Goal: Check status: Check status

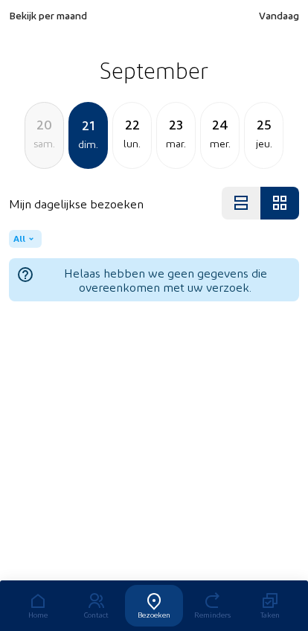
click at [34, 135] on div "20" at bounding box center [44, 124] width 38 height 21
click at [36, 134] on div "19" at bounding box center [44, 124] width 38 height 21
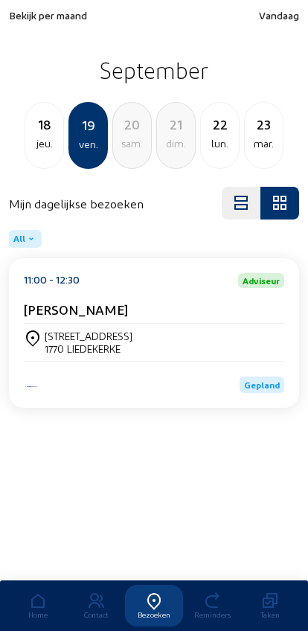
click at [32, 137] on div "jeu." at bounding box center [44, 144] width 38 height 18
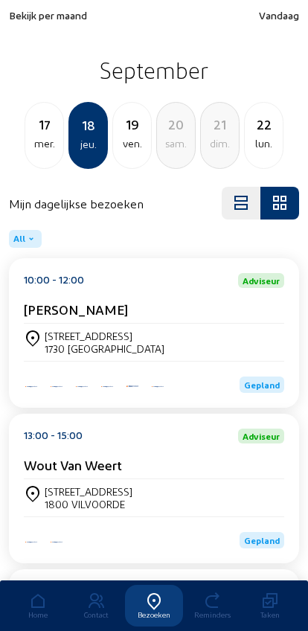
click at [32, 135] on div "17" at bounding box center [44, 124] width 38 height 21
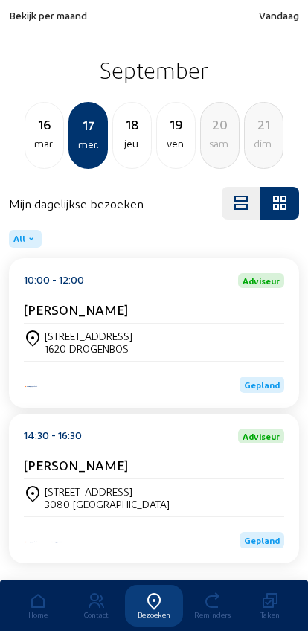
click at [34, 135] on div "16" at bounding box center [44, 124] width 38 height 21
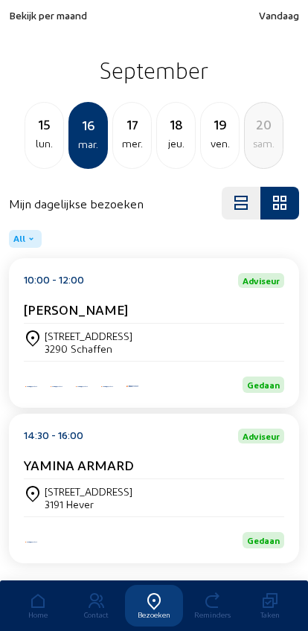
click at [36, 138] on div "lun." at bounding box center [44, 144] width 38 height 18
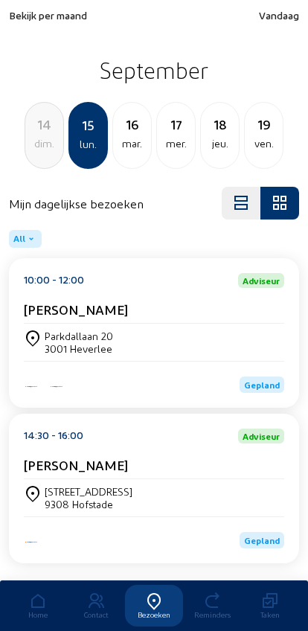
click at [39, 138] on div "dim." at bounding box center [44, 144] width 38 height 18
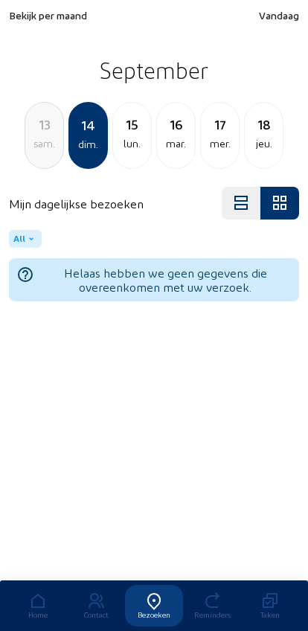
click at [42, 138] on div "sam." at bounding box center [44, 144] width 38 height 18
click at [42, 133] on div "12" at bounding box center [44, 124] width 38 height 21
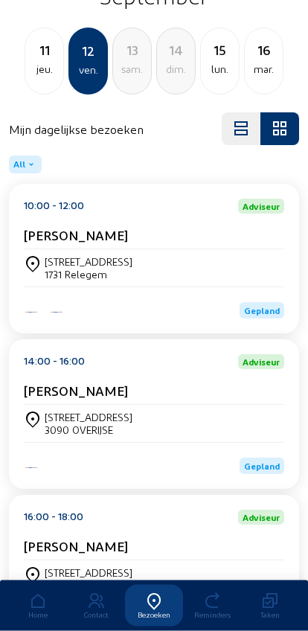
scroll to position [71, 0]
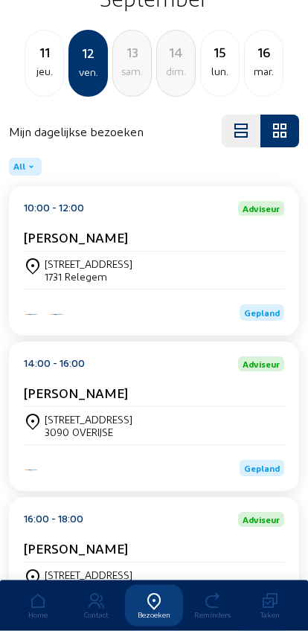
click at [31, 63] on div "11" at bounding box center [44, 52] width 38 height 21
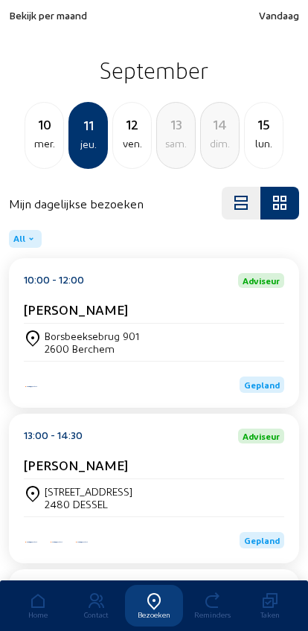
click at [39, 124] on div "10" at bounding box center [44, 124] width 38 height 21
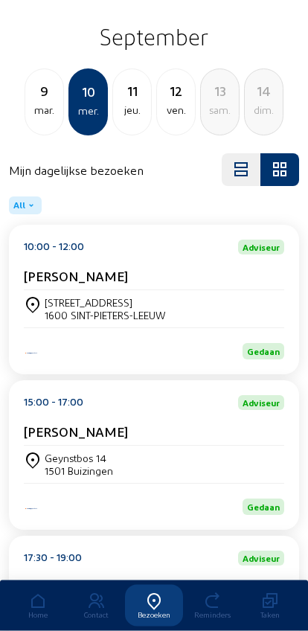
scroll to position [39, 0]
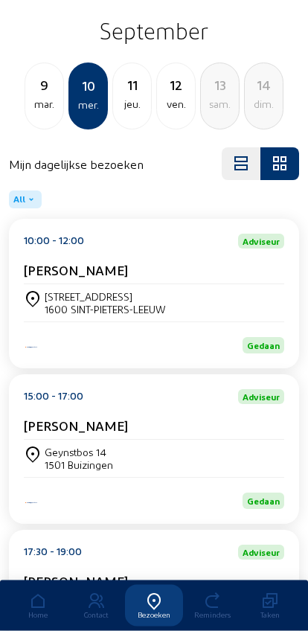
click at [34, 97] on div "mar." at bounding box center [44, 105] width 38 height 18
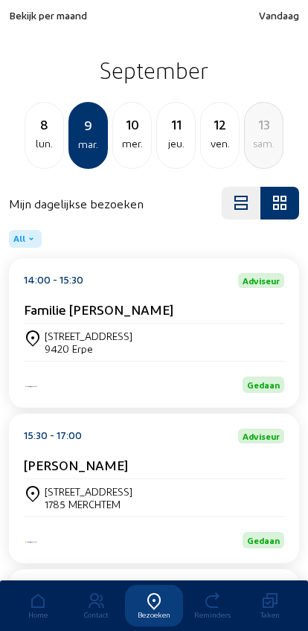
click at [127, 144] on div "mer." at bounding box center [132, 144] width 38 height 18
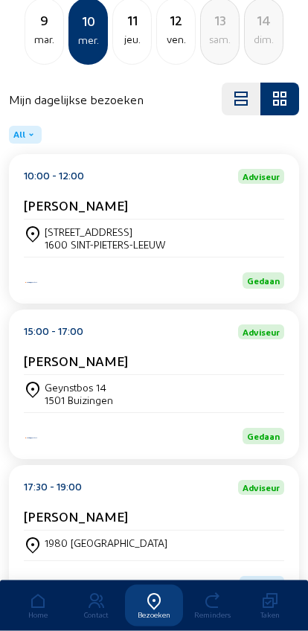
scroll to position [192, 0]
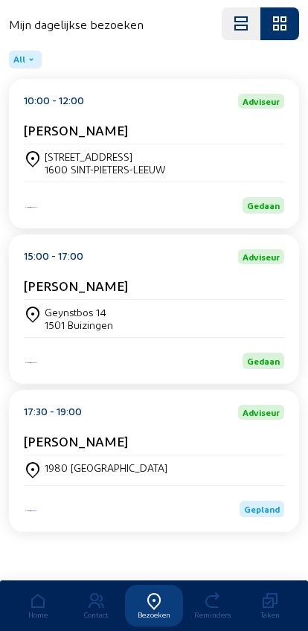
click at [246, 458] on div "1980 Eppegem" at bounding box center [154, 471] width 261 height 30
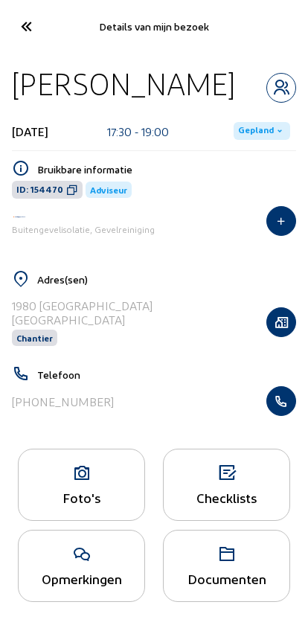
click at [274, 133] on icon at bounding box center [280, 131] width 12 height 12
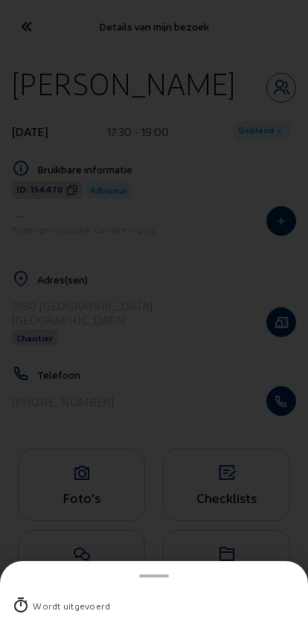
click at [95, 599] on div "Wordt uitgevoerd" at bounding box center [71, 606] width 77 height 15
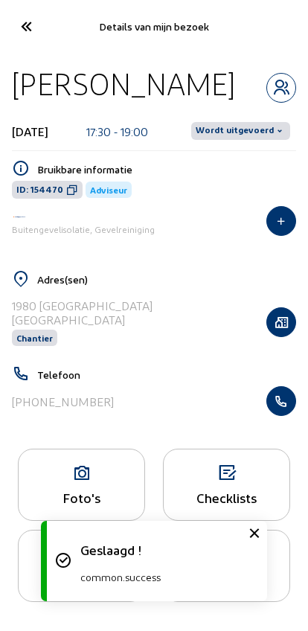
click at [249, 132] on span "Wordt uitgevoerd" at bounding box center [235, 131] width 78 height 12
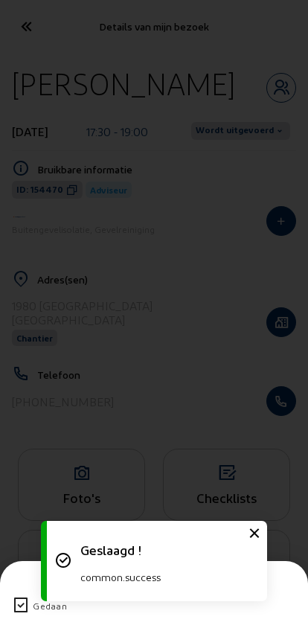
click at [14, 597] on icon at bounding box center [21, 606] width 18 height 18
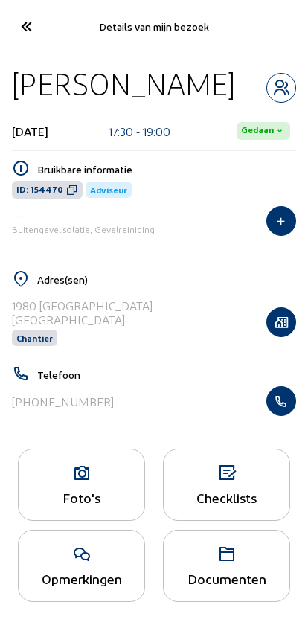
click at [21, 31] on icon at bounding box center [25, 26] width 25 height 26
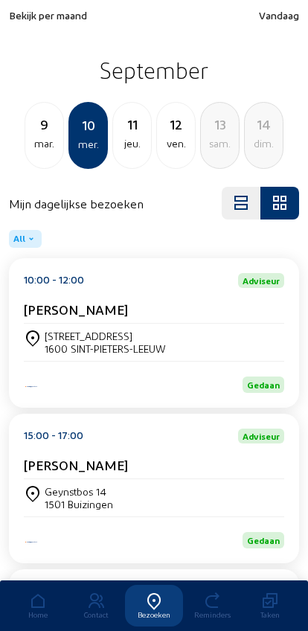
click at [128, 148] on div "jeu." at bounding box center [132, 144] width 38 height 18
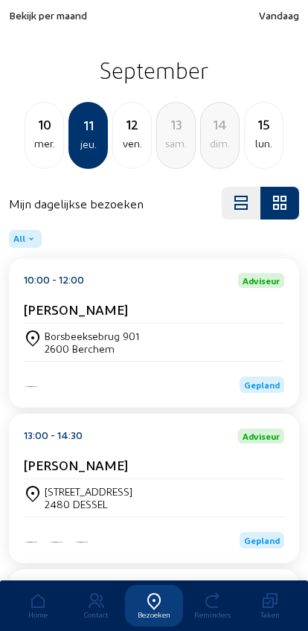
click at [48, 340] on div "Borsbeeksebrug 901" at bounding box center [92, 336] width 95 height 13
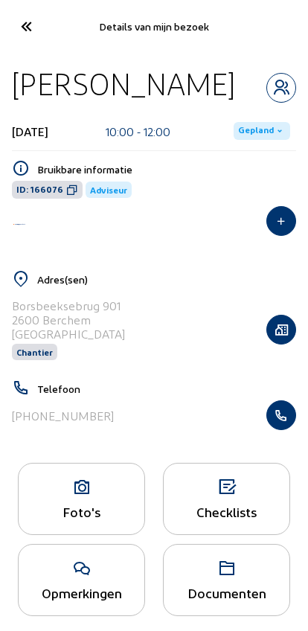
click at [246, 148] on div "11 september 2025 10:00 - 12:00 Gepland" at bounding box center [154, 131] width 284 height 39
click at [253, 137] on span "Gepland" at bounding box center [256, 131] width 36 height 12
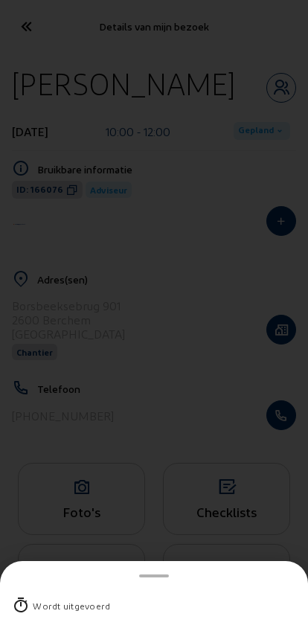
click at [39, 599] on div "Wordt uitgevoerd" at bounding box center [71, 606] width 77 height 15
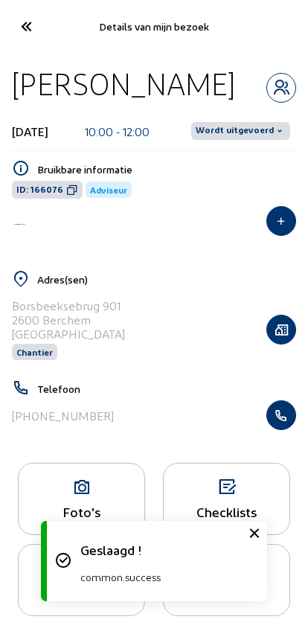
click at [224, 137] on span "Wordt uitgevoerd" at bounding box center [235, 131] width 78 height 12
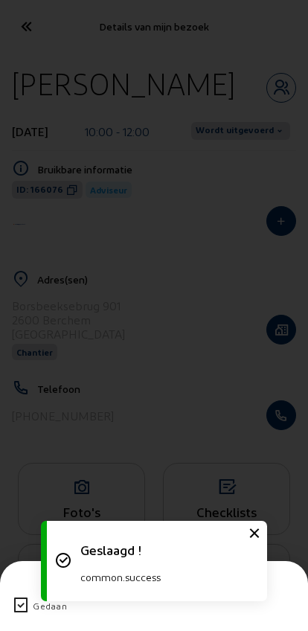
click at [22, 597] on icon at bounding box center [21, 606] width 18 height 18
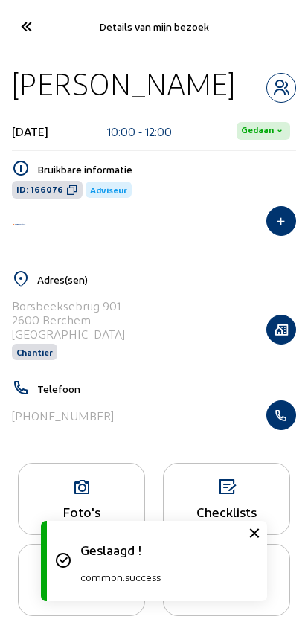
click at [272, 423] on icon "button" at bounding box center [281, 415] width 28 height 15
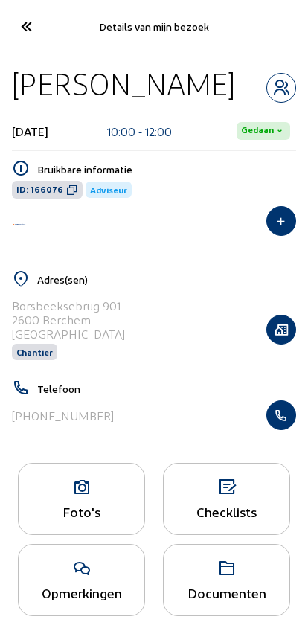
click at [25, 22] on icon at bounding box center [25, 26] width 25 height 26
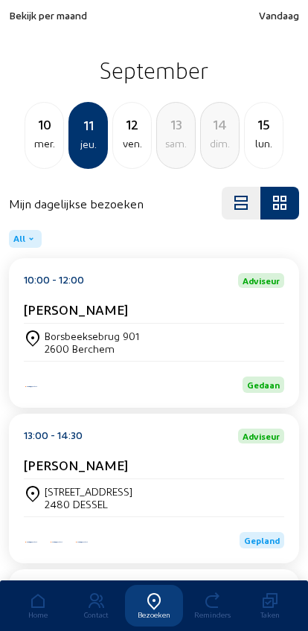
click at [123, 139] on div "ven." at bounding box center [132, 144] width 38 height 18
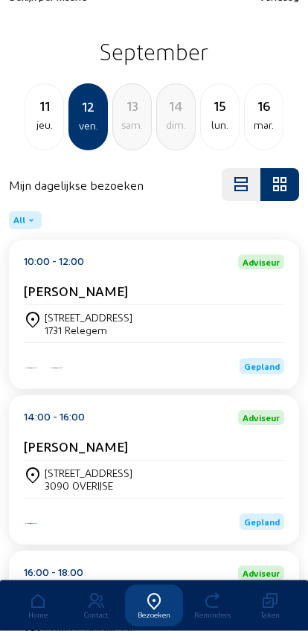
scroll to position [70, 0]
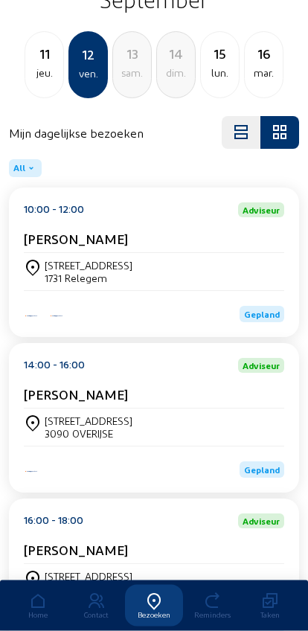
click at [39, 78] on div "jeu." at bounding box center [44, 74] width 38 height 18
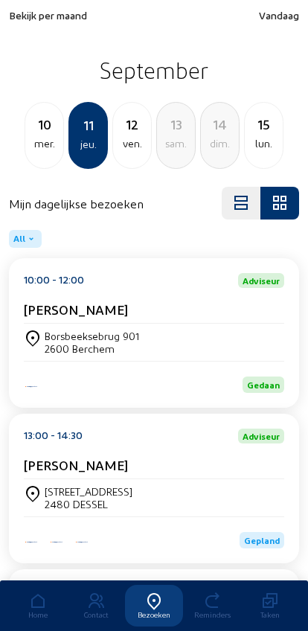
scroll to position [201, 0]
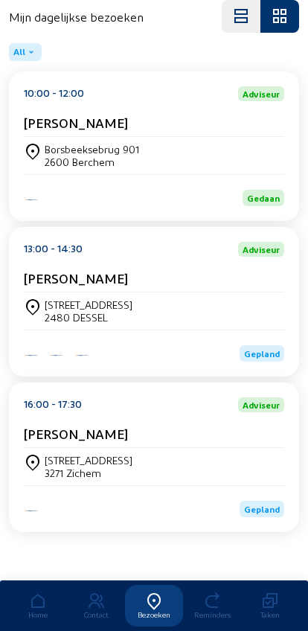
click at [60, 303] on div "[STREET_ADDRESS]" at bounding box center [89, 305] width 88 height 13
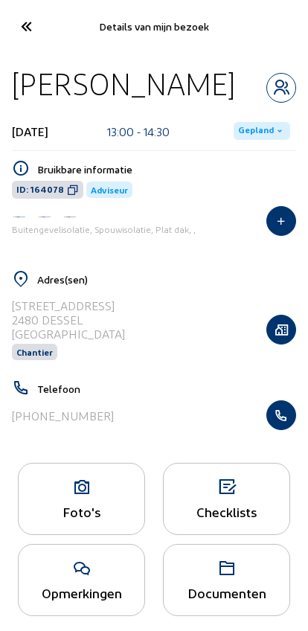
click at [249, 127] on span "Gepland" at bounding box center [256, 131] width 36 height 12
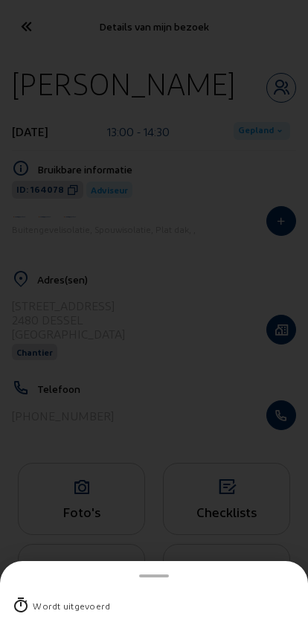
click at [42, 599] on div "Wordt uitgevoerd" at bounding box center [71, 606] width 77 height 15
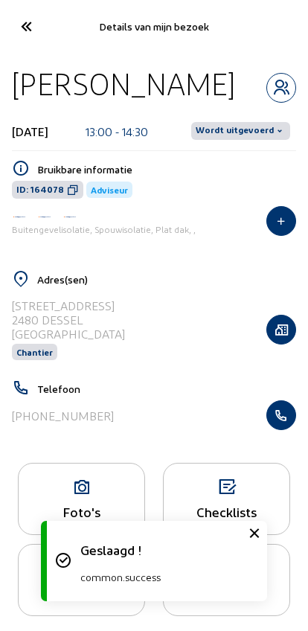
click at [235, 127] on span "Wordt uitgevoerd" at bounding box center [235, 131] width 78 height 12
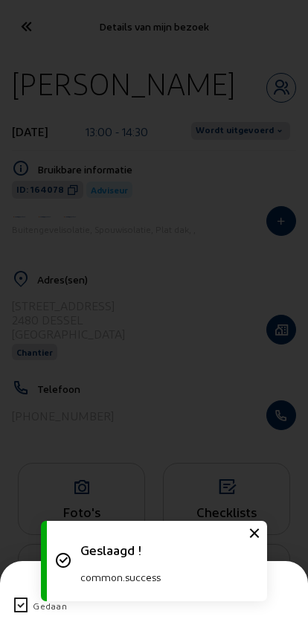
click at [13, 597] on icon at bounding box center [21, 606] width 18 height 18
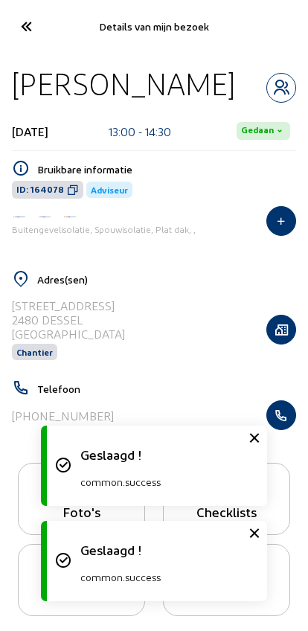
click at [28, 26] on icon at bounding box center [25, 26] width 25 height 26
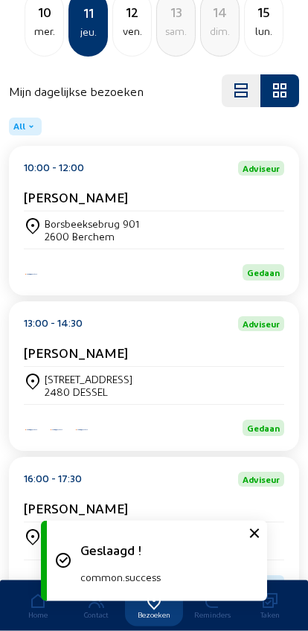
scroll to position [201, 0]
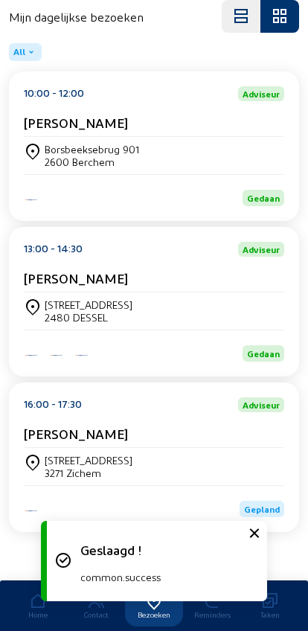
click at [71, 459] on div "[STREET_ADDRESS]" at bounding box center [89, 460] width 88 height 13
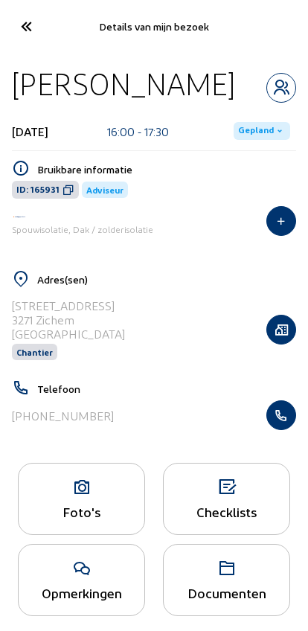
click at [249, 137] on span "Gepland" at bounding box center [256, 131] width 36 height 12
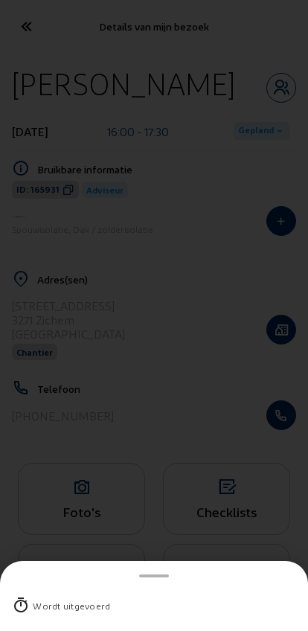
click at [28, 597] on icon at bounding box center [21, 606] width 18 height 18
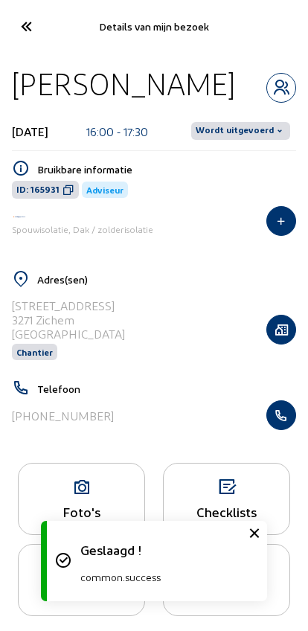
click at [246, 137] on span "Wordt uitgevoerd" at bounding box center [235, 131] width 78 height 12
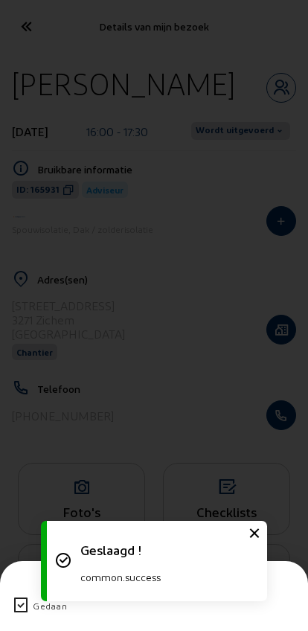
click at [22, 587] on div "Gedaan" at bounding box center [154, 606] width 284 height 39
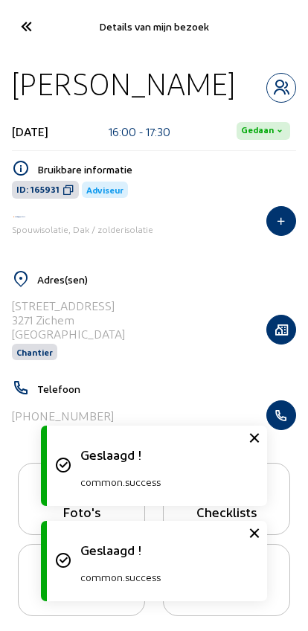
click at [26, 21] on icon at bounding box center [25, 26] width 25 height 26
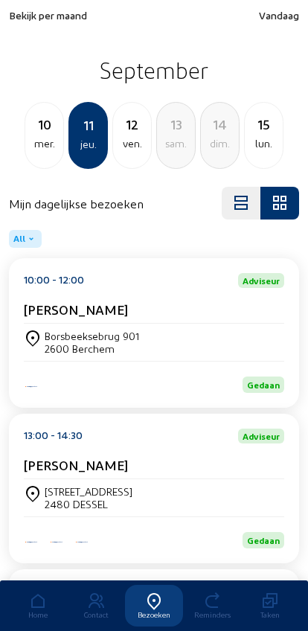
click at [127, 142] on div "ven." at bounding box center [132, 144] width 38 height 18
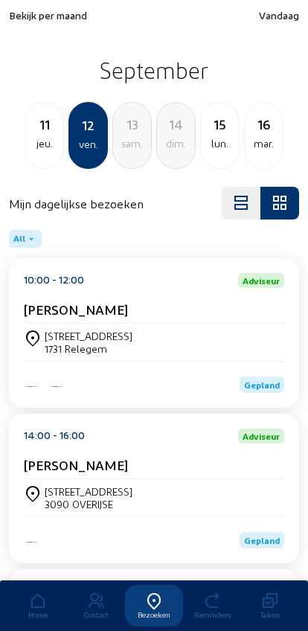
click at [84, 317] on cam-card-title "[PERSON_NAME]" at bounding box center [76, 310] width 104 height 16
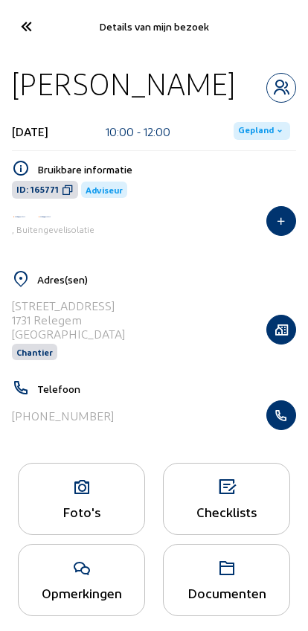
click at [255, 133] on span "Gepland" at bounding box center [256, 131] width 36 height 12
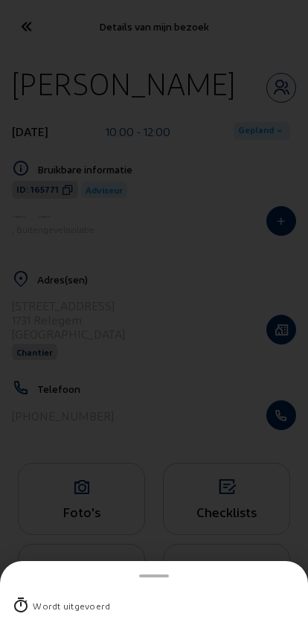
click at [39, 587] on div "Wordt uitgevoerd" at bounding box center [154, 606] width 284 height 39
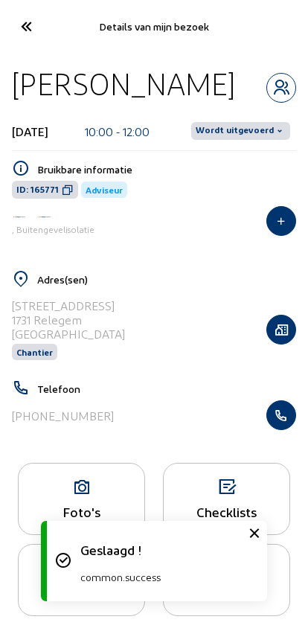
click at [223, 131] on span "Wordt uitgevoerd" at bounding box center [235, 131] width 78 height 12
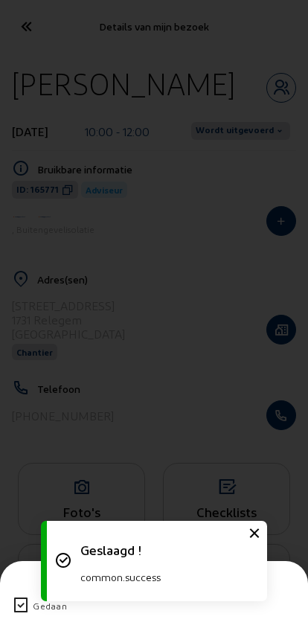
click at [12, 597] on icon at bounding box center [21, 606] width 18 height 18
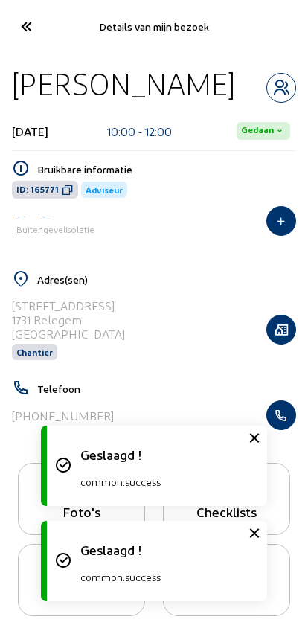
click at [28, 35] on icon at bounding box center [25, 26] width 25 height 26
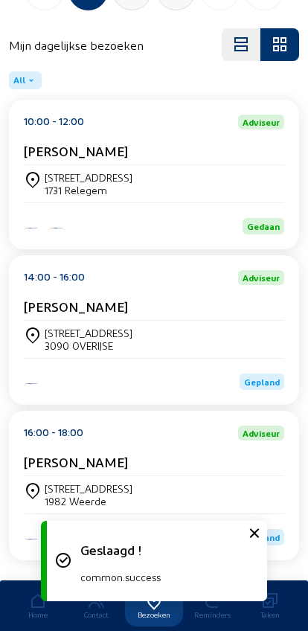
scroll to position [162, 0]
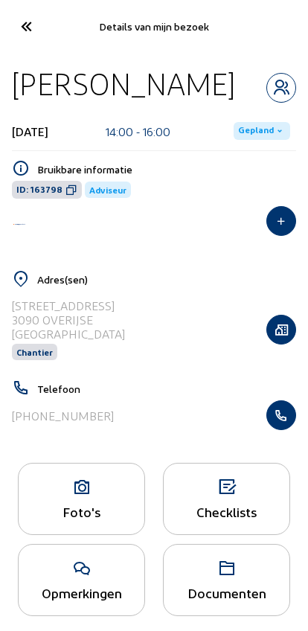
click at [244, 135] on span "Gepland" at bounding box center [256, 131] width 36 height 12
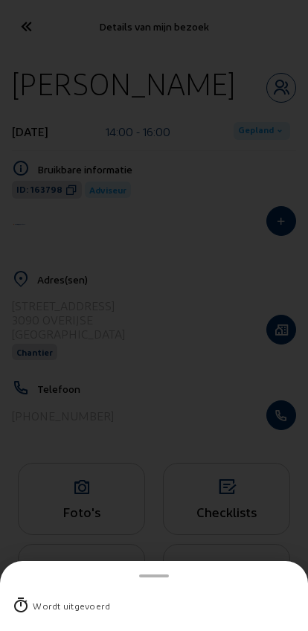
click at [27, 595] on div "Wordt uitgevoerd" at bounding box center [154, 606] width 284 height 39
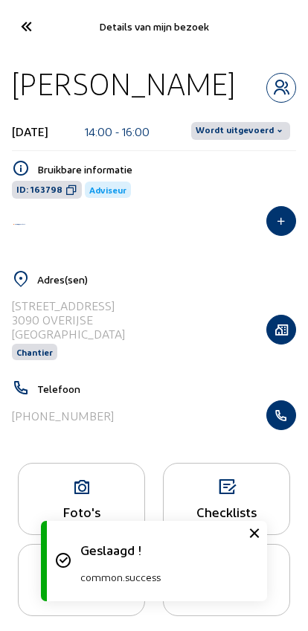
click at [243, 126] on span "Wordt uitgevoerd" at bounding box center [235, 131] width 78 height 12
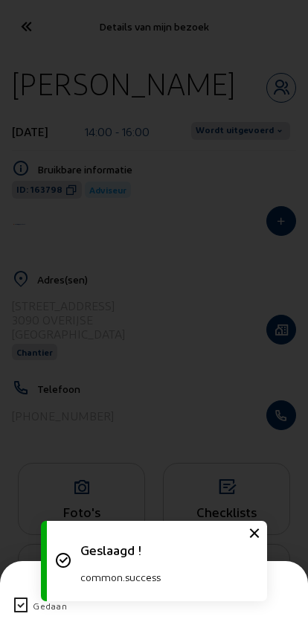
click at [12, 587] on div "Gedaan" at bounding box center [154, 606] width 284 height 39
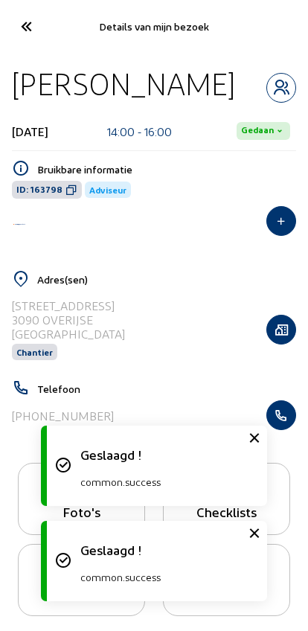
click at [24, 26] on icon at bounding box center [25, 26] width 25 height 26
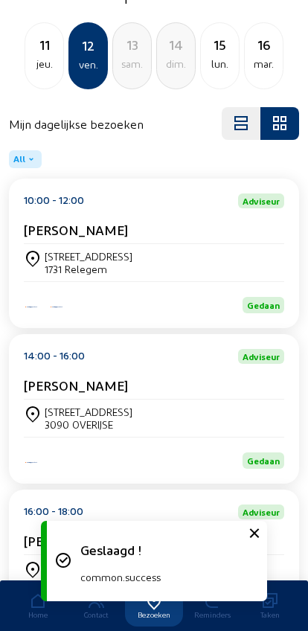
scroll to position [201, 0]
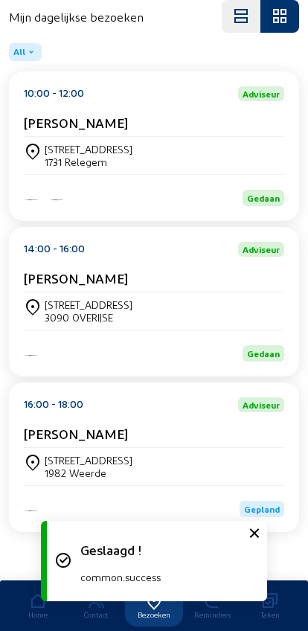
click at [69, 449] on div "[STREET_ADDRESS]" at bounding box center [154, 466] width 261 height 37
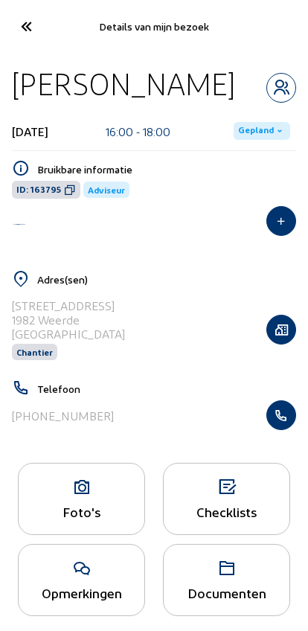
click at [247, 127] on span "Gepland" at bounding box center [256, 131] width 36 height 12
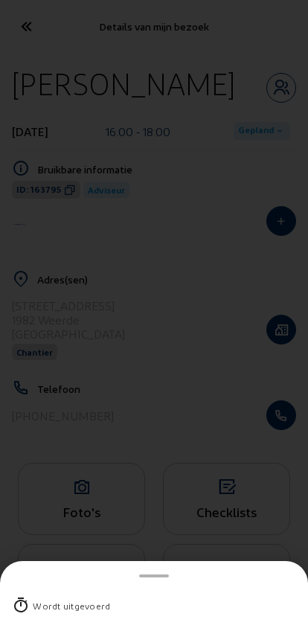
click at [24, 587] on div "Wordt uitgevoerd" at bounding box center [154, 606] width 284 height 39
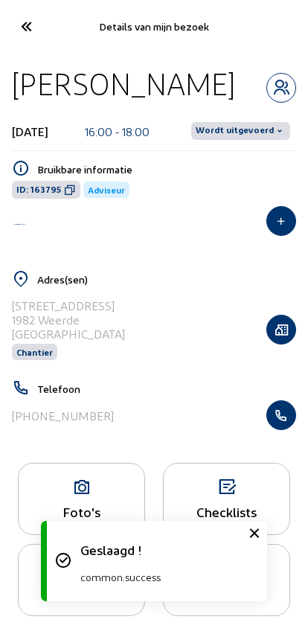
click at [241, 130] on span "Wordt uitgevoerd" at bounding box center [235, 131] width 78 height 12
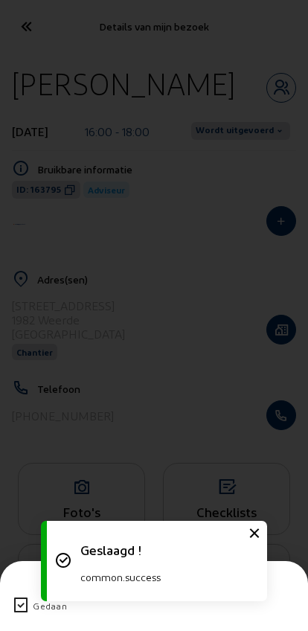
click at [14, 597] on icon at bounding box center [21, 606] width 18 height 18
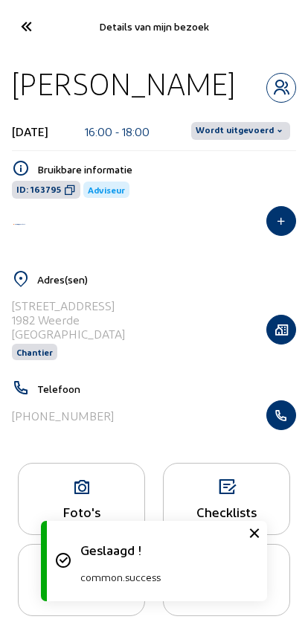
click at [26, 22] on icon at bounding box center [25, 26] width 25 height 26
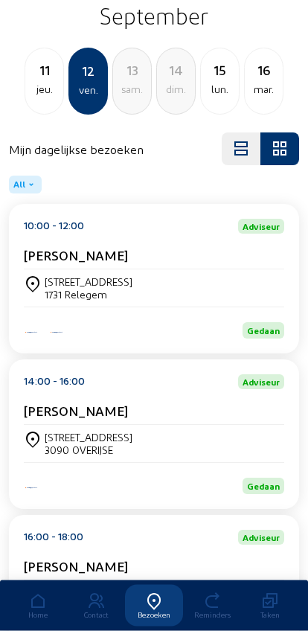
scroll to position [201, 0]
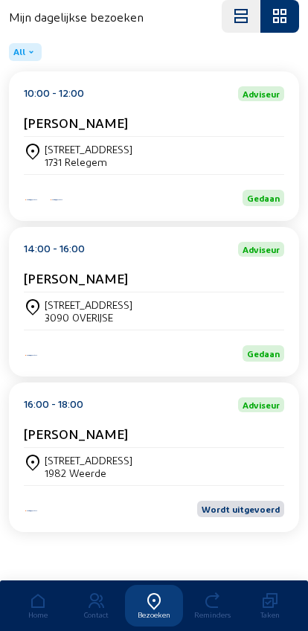
click at [59, 458] on div "[STREET_ADDRESS]" at bounding box center [89, 460] width 88 height 13
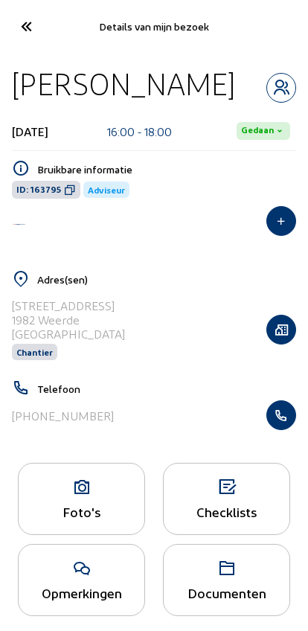
click at [28, 30] on icon at bounding box center [25, 26] width 25 height 26
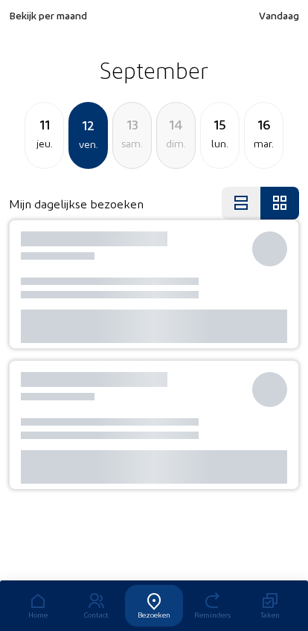
click at [215, 135] on div "15" at bounding box center [220, 124] width 38 height 21
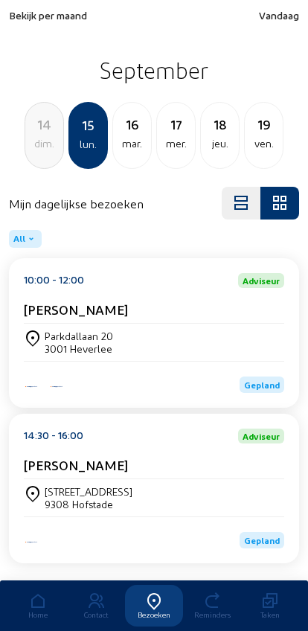
click at [72, 339] on div "Parkdallaan 20" at bounding box center [79, 336] width 68 height 13
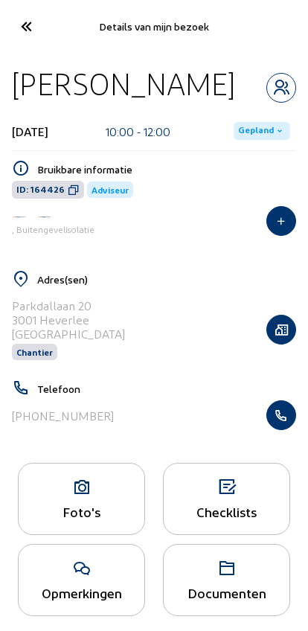
click at [252, 137] on span "Gepland" at bounding box center [256, 131] width 36 height 12
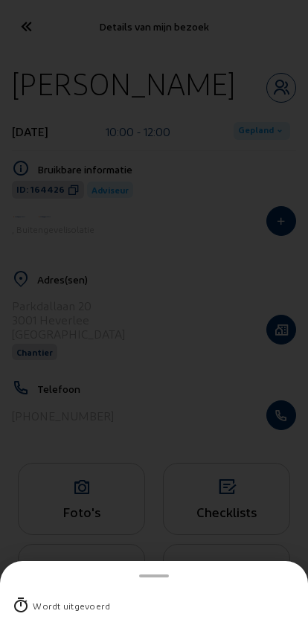
click at [42, 599] on div "Wordt uitgevoerd" at bounding box center [71, 606] width 77 height 15
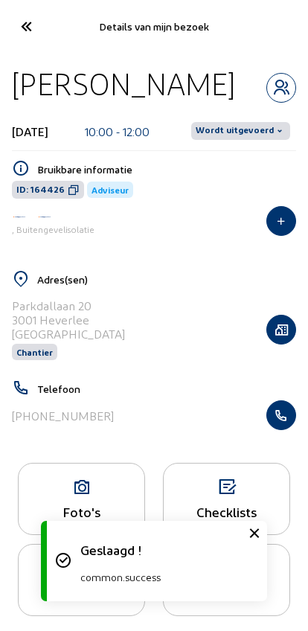
click at [238, 137] on span "Wordt uitgevoerd" at bounding box center [235, 131] width 78 height 12
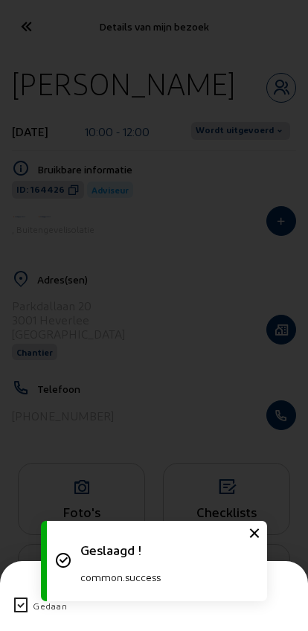
click at [12, 593] on div "Gedaan" at bounding box center [154, 606] width 284 height 39
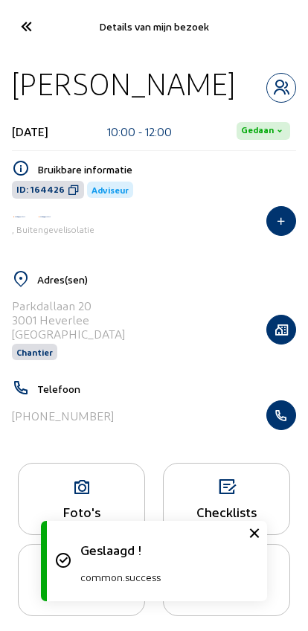
click at [28, 30] on icon at bounding box center [25, 26] width 25 height 26
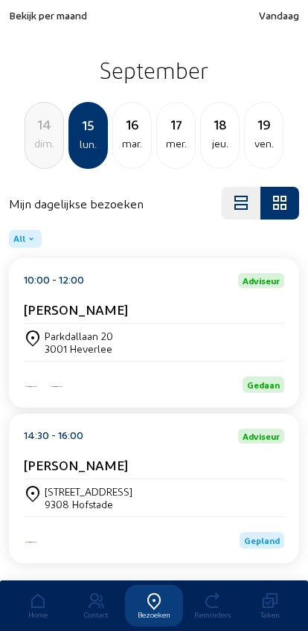
scroll to position [41, 0]
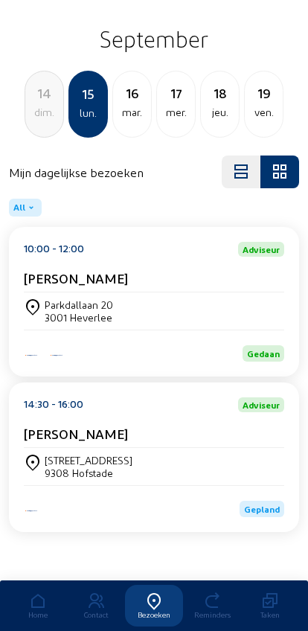
click at [81, 448] on div "[STREET_ADDRESS]" at bounding box center [154, 466] width 261 height 37
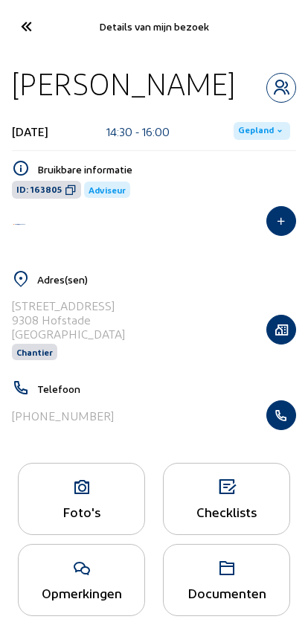
click at [252, 135] on span "Gepland" at bounding box center [256, 131] width 36 height 12
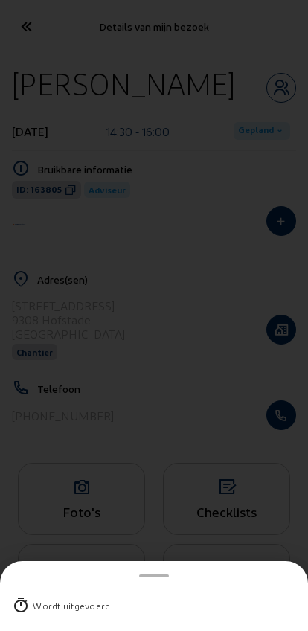
click at [45, 587] on div "Wordt uitgevoerd" at bounding box center [154, 606] width 284 height 39
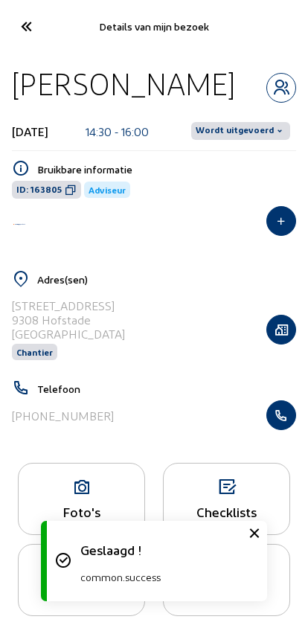
click at [234, 130] on span "Wordt uitgevoerd" at bounding box center [235, 131] width 78 height 12
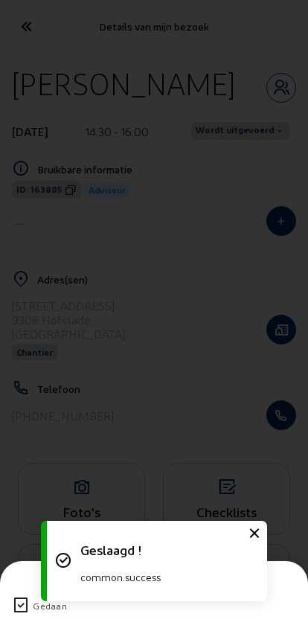
click at [25, 597] on icon at bounding box center [21, 606] width 18 height 18
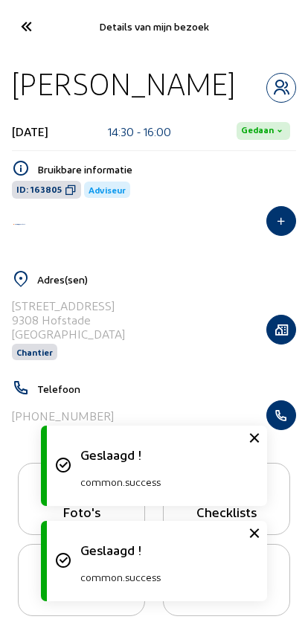
click at [25, 34] on icon at bounding box center [25, 26] width 25 height 26
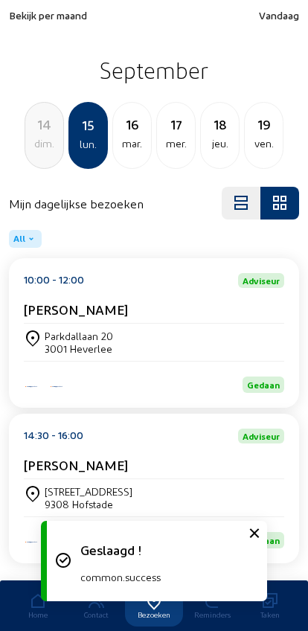
click at [130, 147] on div "mar." at bounding box center [132, 144] width 38 height 18
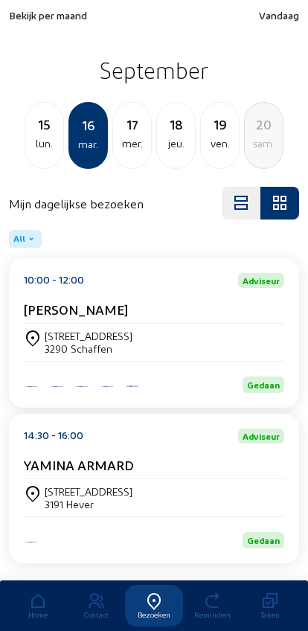
scroll to position [41, 0]
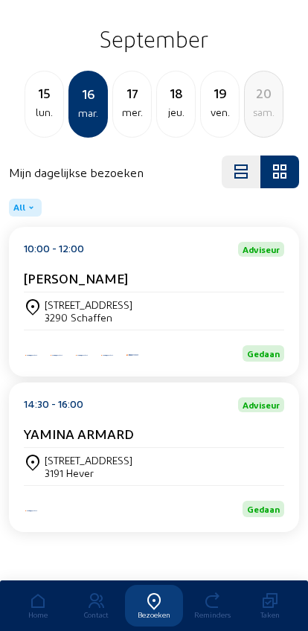
click at [127, 103] on div "mer." at bounding box center [132, 112] width 38 height 18
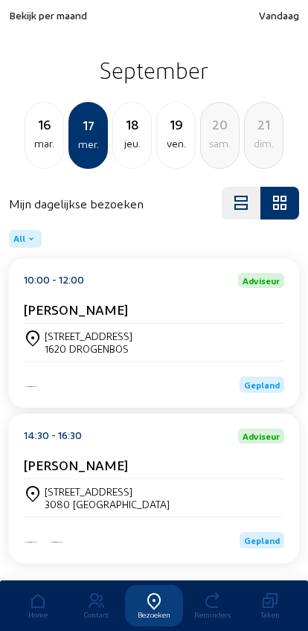
click at [263, 370] on div "Gepland" at bounding box center [154, 377] width 261 height 32
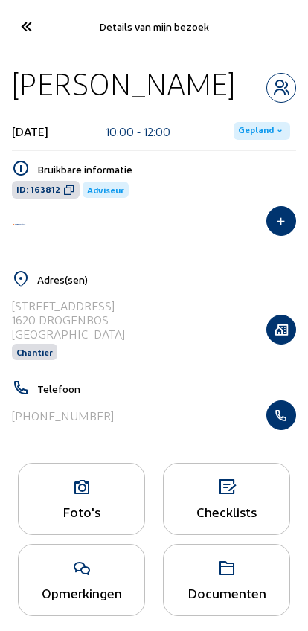
click at [264, 114] on div "[DATE] 10:00 - 12:00 Gepland" at bounding box center [154, 131] width 284 height 39
click at [255, 125] on span "Gepland" at bounding box center [256, 131] width 36 height 12
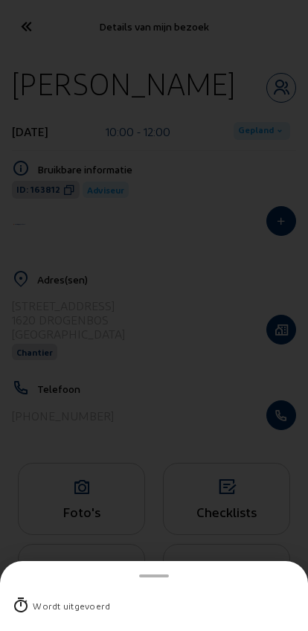
click at [44, 587] on div "Wordt uitgevoerd" at bounding box center [154, 606] width 284 height 39
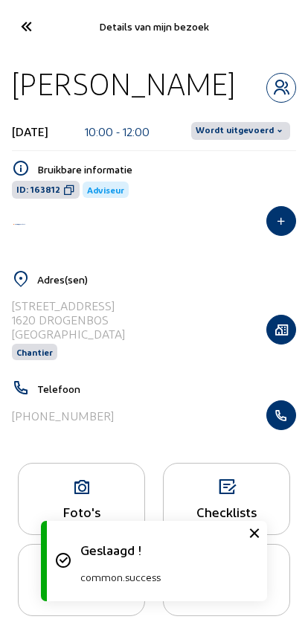
click at [240, 125] on span "Wordt uitgevoerd" at bounding box center [235, 131] width 78 height 12
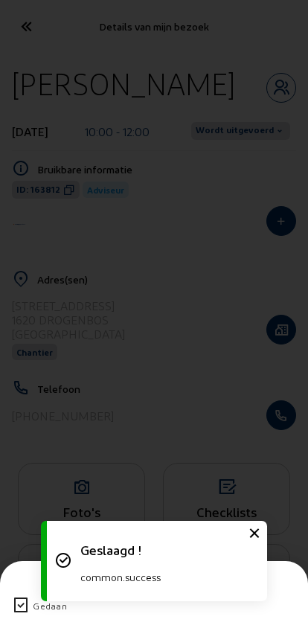
click at [22, 587] on div "Gedaan" at bounding box center [154, 606] width 284 height 39
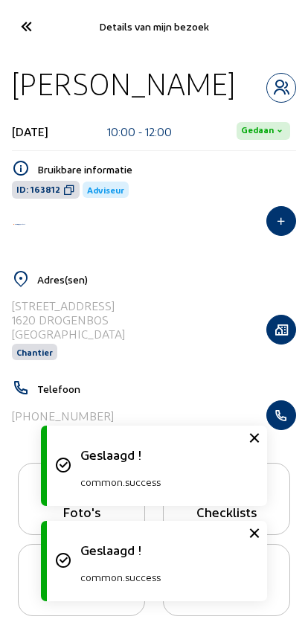
click at [25, 38] on icon at bounding box center [25, 26] width 25 height 26
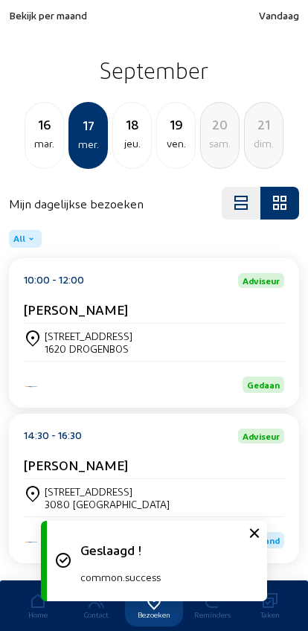
scroll to position [41, 0]
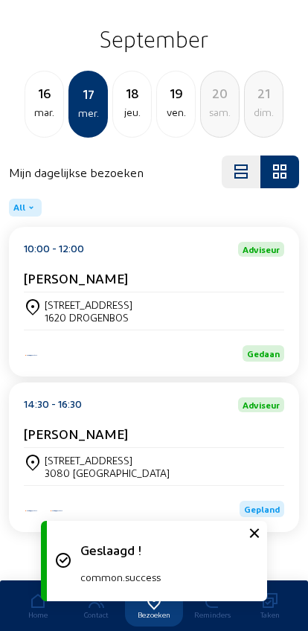
click at [62, 454] on div "[STREET_ADDRESS]" at bounding box center [107, 460] width 125 height 13
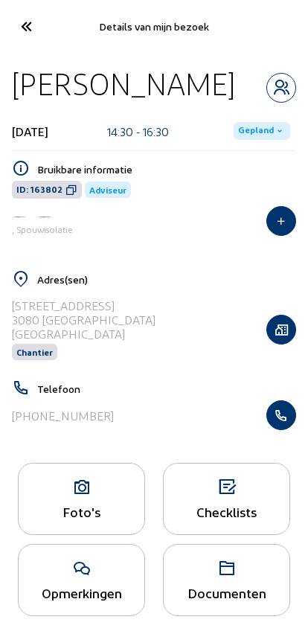
click at [251, 125] on span "Gepland" at bounding box center [256, 131] width 36 height 12
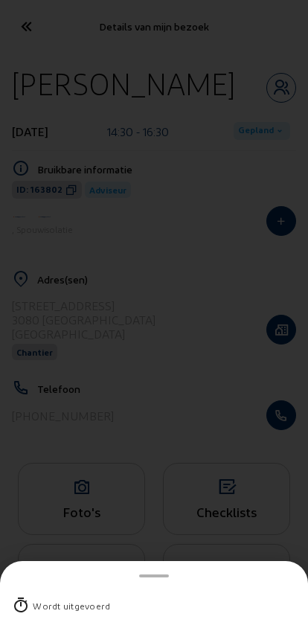
click at [28, 597] on icon at bounding box center [21, 606] width 18 height 18
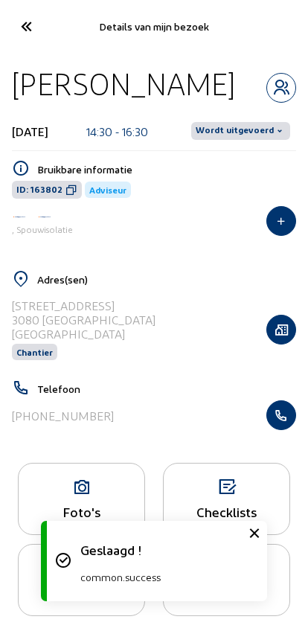
click at [246, 129] on span "Wordt uitgevoerd" at bounding box center [235, 131] width 78 height 12
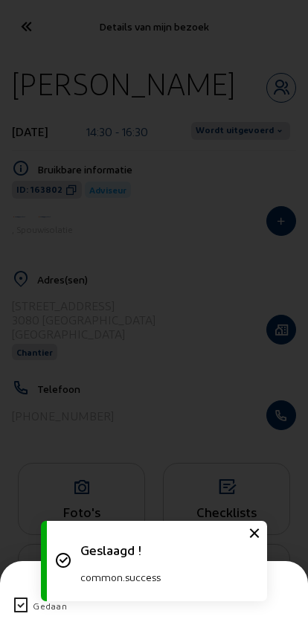
click at [25, 597] on icon at bounding box center [21, 606] width 18 height 18
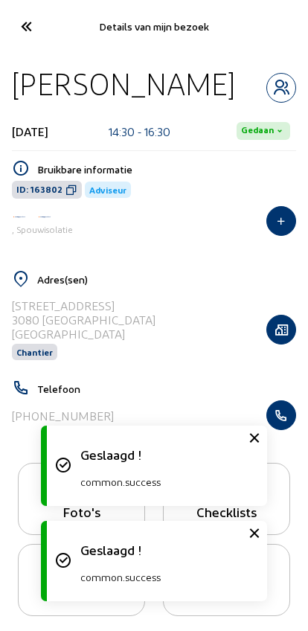
click at [22, 25] on icon at bounding box center [25, 26] width 25 height 26
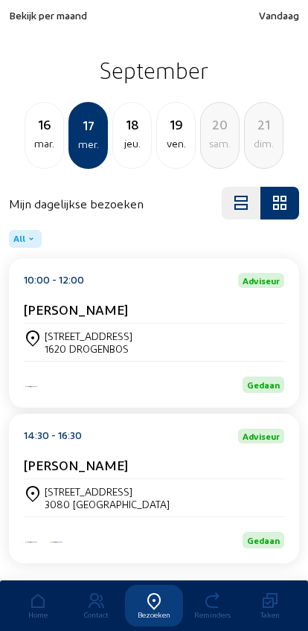
click at [127, 133] on div "18" at bounding box center [132, 124] width 38 height 21
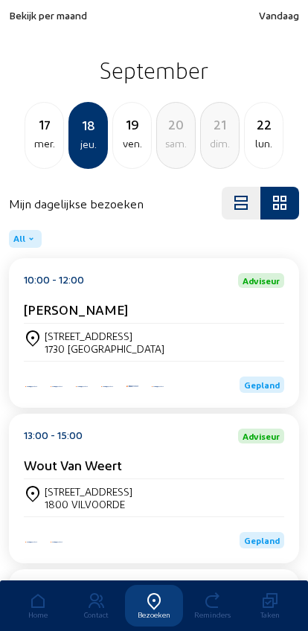
click at [57, 324] on div "[PERSON_NAME]" at bounding box center [154, 313] width 261 height 22
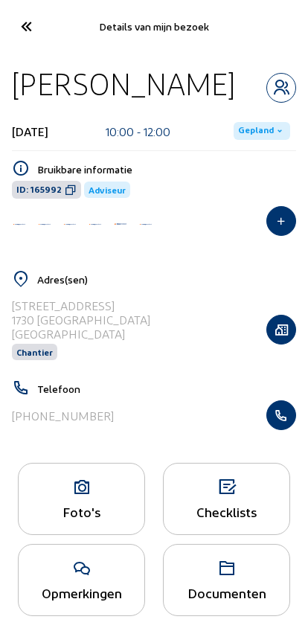
click at [261, 125] on span "Gepland" at bounding box center [256, 131] width 36 height 12
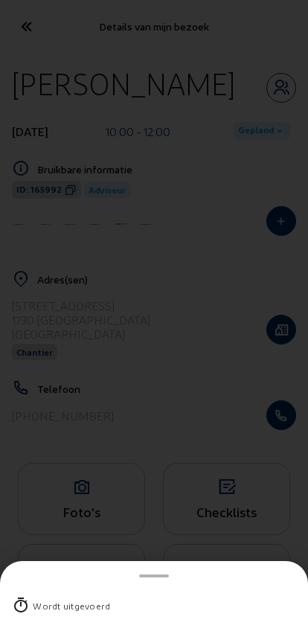
click at [34, 587] on div "Wordt uitgevoerd" at bounding box center [154, 606] width 284 height 39
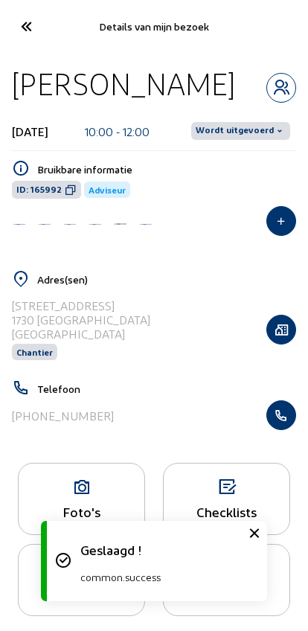
click at [260, 122] on span "Wordt uitgevoerd" at bounding box center [240, 131] width 99 height 18
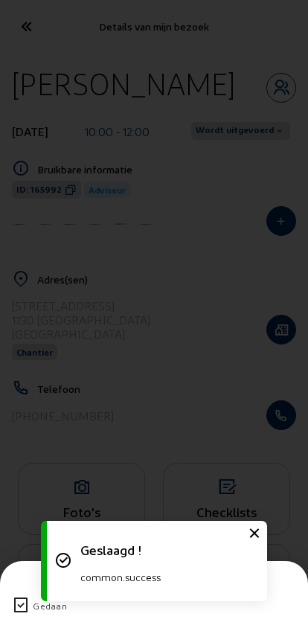
click at [19, 597] on icon at bounding box center [21, 606] width 18 height 18
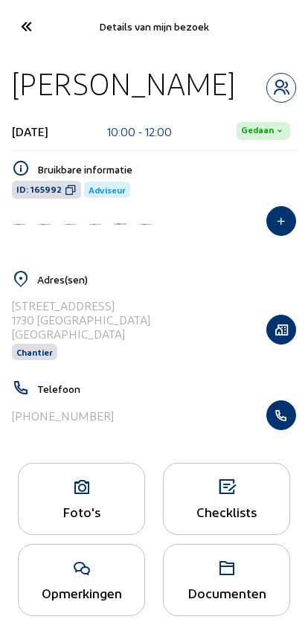
click at [40, 29] on cam-font-icon at bounding box center [26, 26] width 34 height 35
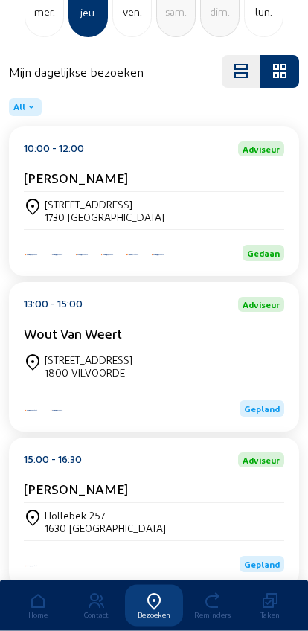
scroll to position [131, 0]
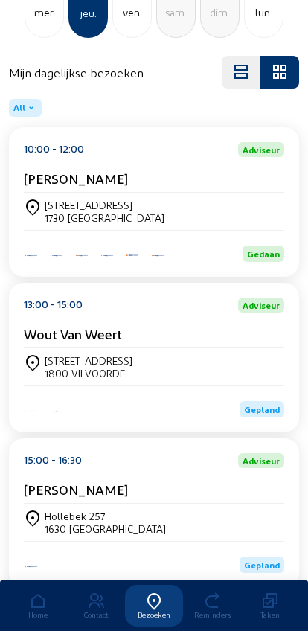
click at [62, 376] on div "1800 VILVOORDE" at bounding box center [89, 373] width 88 height 13
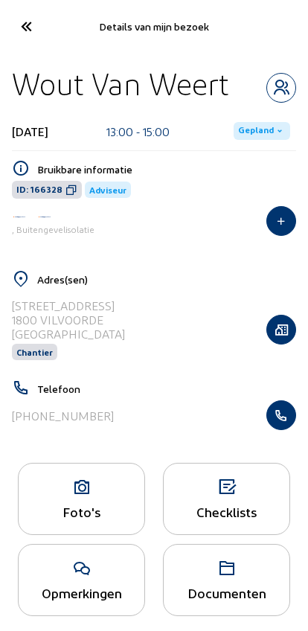
click at [246, 130] on span "Gepland" at bounding box center [256, 131] width 36 height 12
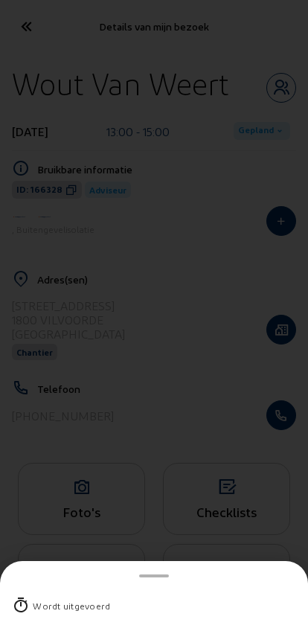
click at [51, 599] on div "Wordt uitgevoerd" at bounding box center [71, 606] width 77 height 15
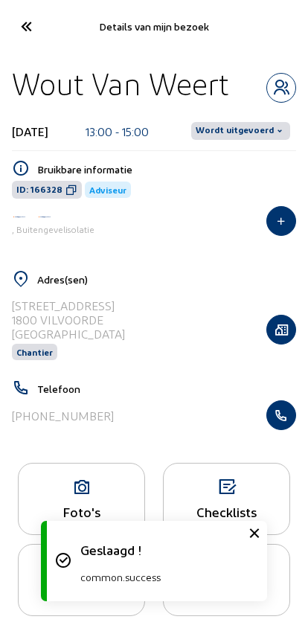
click at [240, 136] on span "Wordt uitgevoerd" at bounding box center [235, 131] width 78 height 12
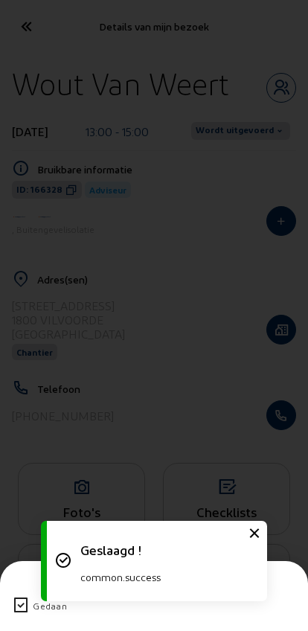
click at [16, 597] on icon at bounding box center [21, 606] width 18 height 18
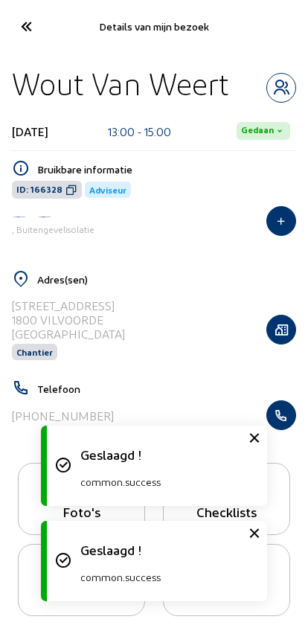
click at [24, 24] on icon at bounding box center [25, 26] width 25 height 26
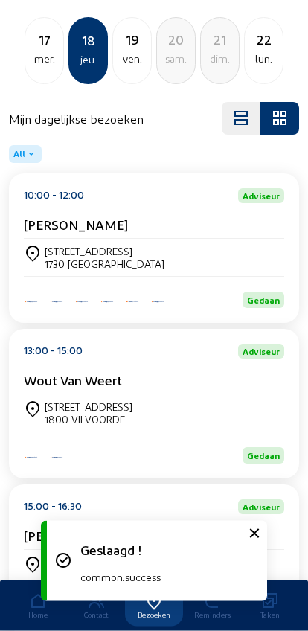
scroll to position [201, 0]
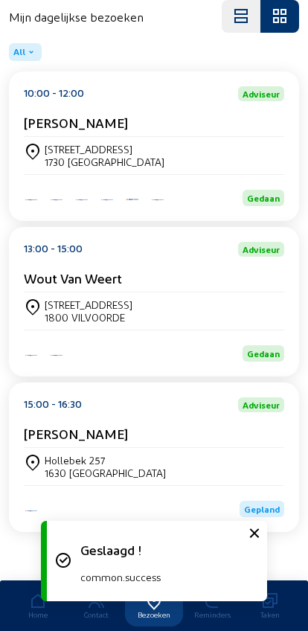
click at [67, 448] on div "Hollebek 257 1630 LINKEBEEK" at bounding box center [154, 466] width 261 height 37
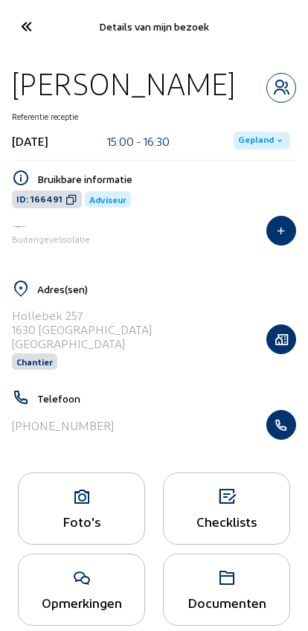
click at [251, 136] on span "Gepland" at bounding box center [256, 141] width 36 height 12
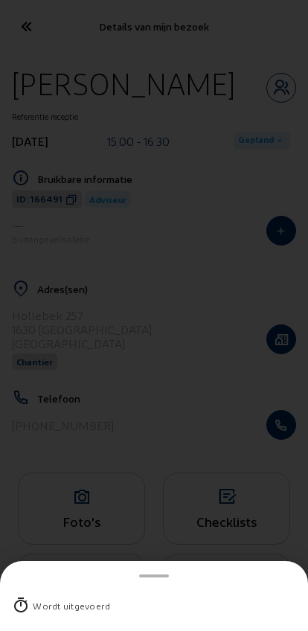
click at [27, 597] on icon at bounding box center [21, 606] width 18 height 18
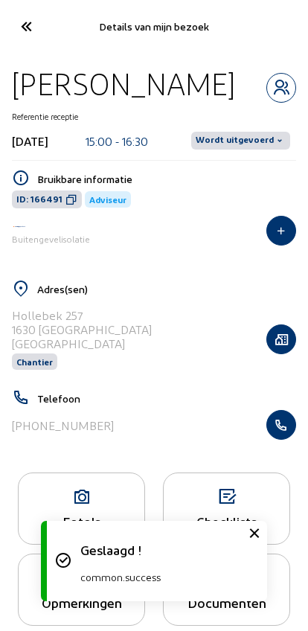
click at [245, 142] on span "Wordt uitgevoerd" at bounding box center [235, 141] width 78 height 12
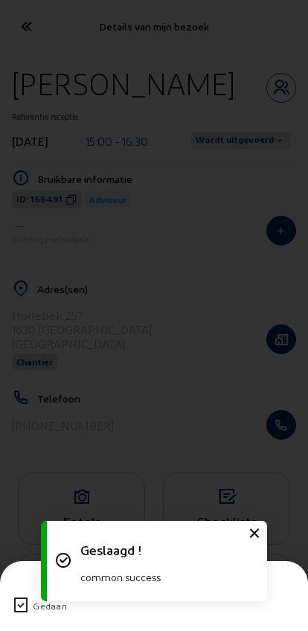
click at [14, 597] on icon at bounding box center [21, 606] width 18 height 18
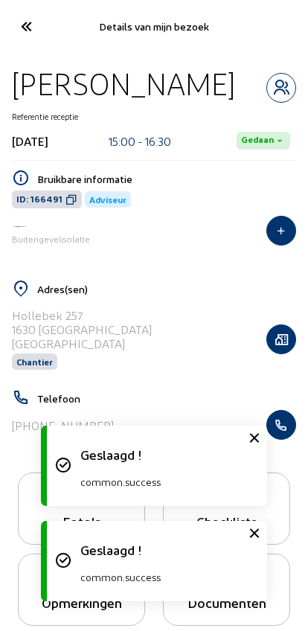
click at [28, 28] on icon at bounding box center [25, 26] width 25 height 26
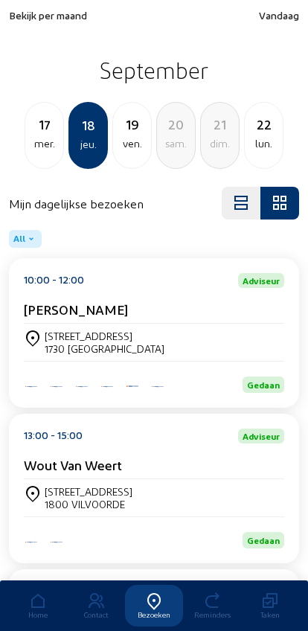
click at [127, 135] on div "19" at bounding box center [132, 124] width 38 height 21
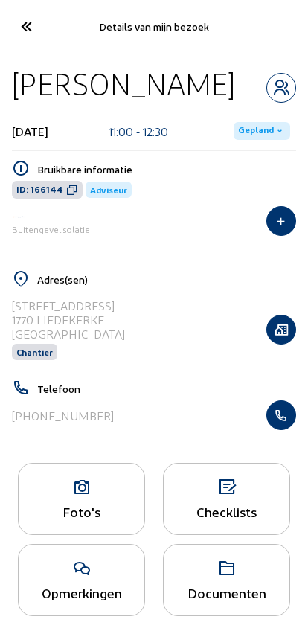
click at [254, 125] on span "Gepland" at bounding box center [256, 131] width 36 height 12
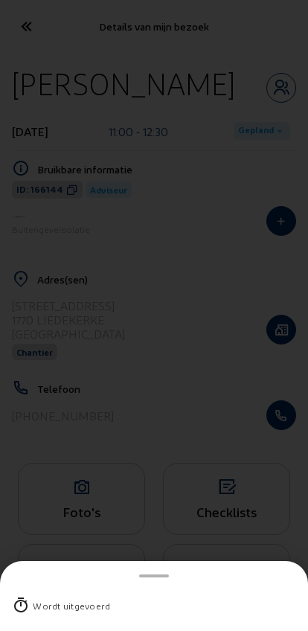
click at [41, 599] on div "Wordt uitgevoerd" at bounding box center [71, 606] width 77 height 15
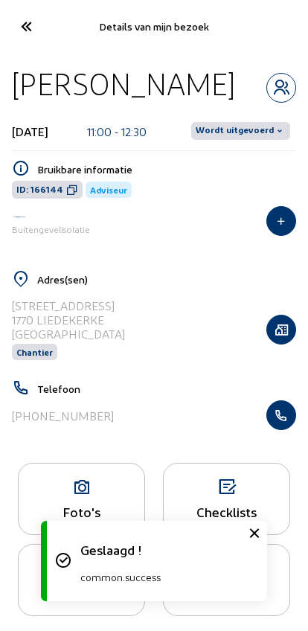
click at [259, 126] on span "Wordt uitgevoerd" at bounding box center [235, 131] width 78 height 12
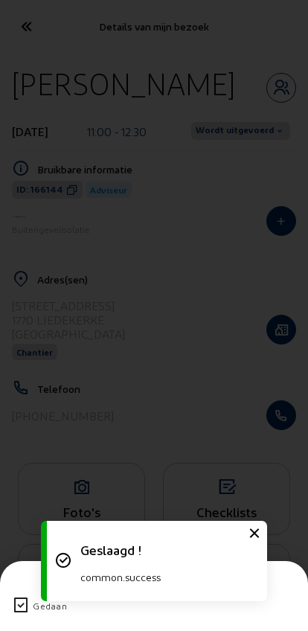
click at [24, 587] on div "Gedaan" at bounding box center [154, 606] width 284 height 39
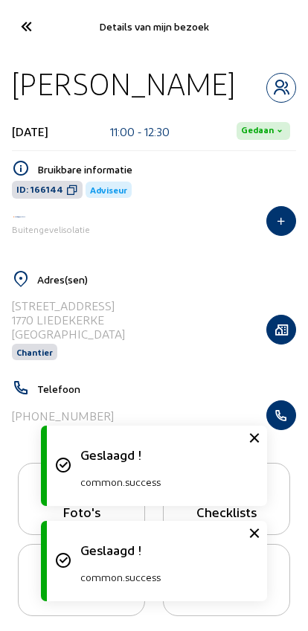
click at [25, 16] on icon at bounding box center [25, 26] width 25 height 26
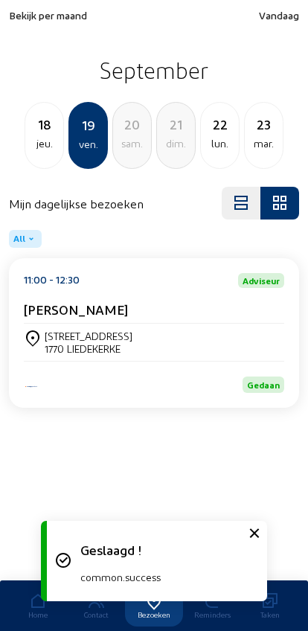
click at [225, 135] on div "22" at bounding box center [220, 124] width 38 height 21
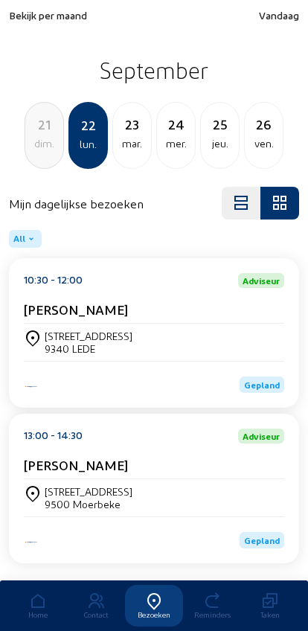
click at [261, 353] on div "[STREET_ADDRESS]" at bounding box center [154, 342] width 261 height 25
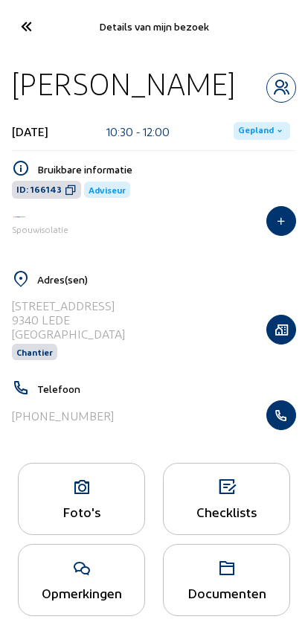
click at [266, 125] on span "Gepland" at bounding box center [256, 131] width 36 height 12
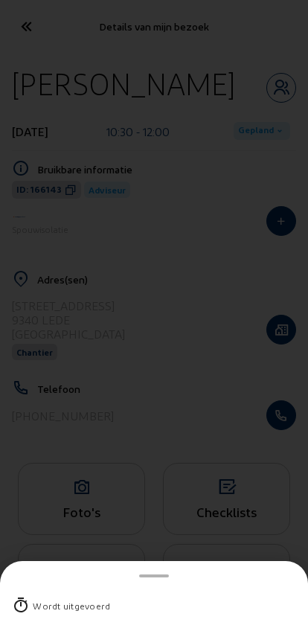
click at [39, 587] on div "Wordt uitgevoerd" at bounding box center [154, 606] width 284 height 39
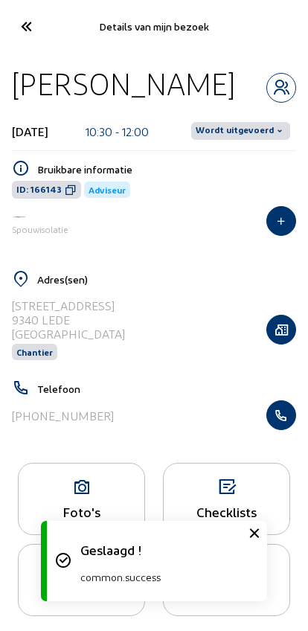
click at [246, 130] on span "Wordt uitgevoerd" at bounding box center [235, 131] width 78 height 12
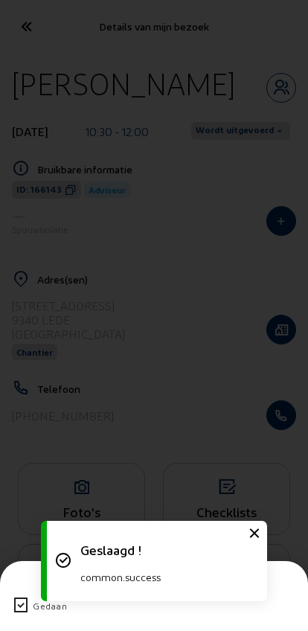
click at [25, 587] on div "Gedaan" at bounding box center [154, 606] width 284 height 39
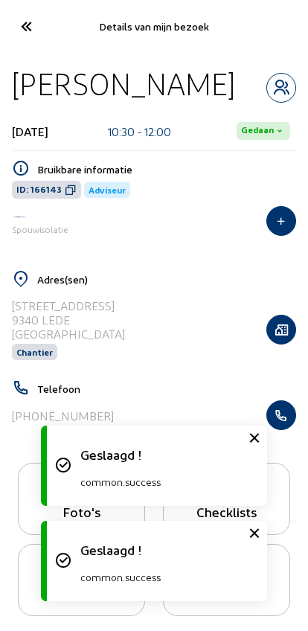
click at [34, 31] on icon at bounding box center [25, 26] width 25 height 26
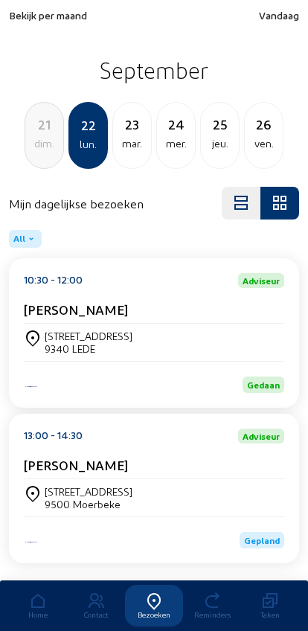
scroll to position [41, 0]
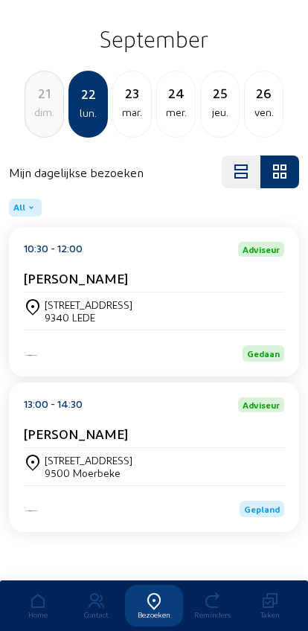
click at [60, 438] on cam-card-title "[PERSON_NAME]" at bounding box center [76, 434] width 104 height 16
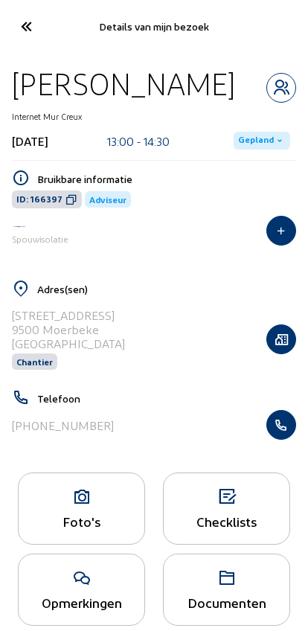
click at [258, 141] on span "Gepland" at bounding box center [256, 141] width 36 height 12
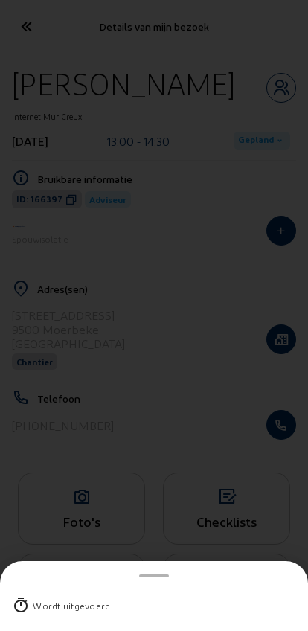
click at [33, 599] on div "Wordt uitgevoerd" at bounding box center [71, 606] width 77 height 15
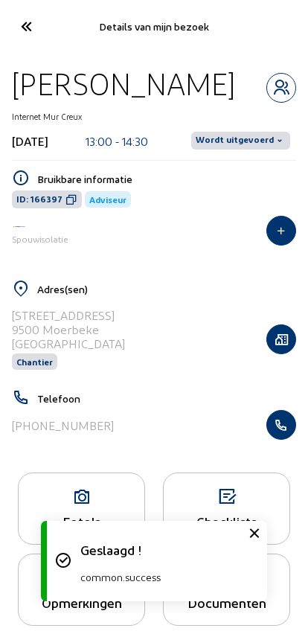
click at [245, 129] on div "Wordt uitgevoerd" at bounding box center [240, 141] width 111 height 24
click at [240, 142] on span "Wordt uitgevoerd" at bounding box center [235, 141] width 78 height 12
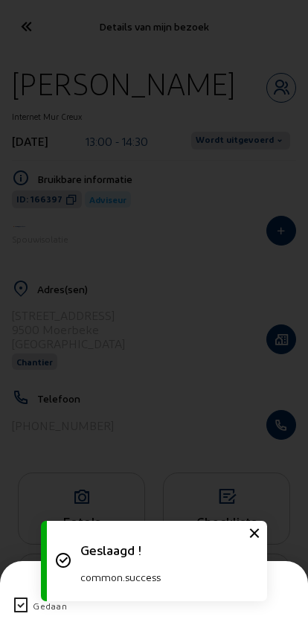
click at [21, 597] on icon at bounding box center [21, 606] width 18 height 18
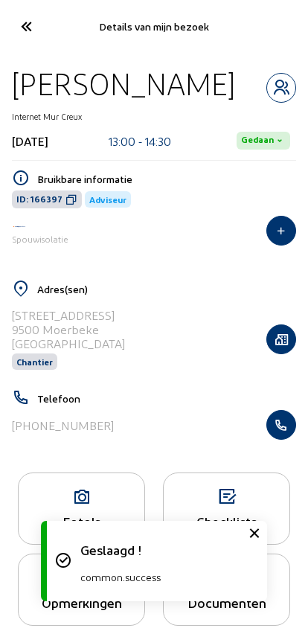
click at [23, 19] on icon at bounding box center [25, 26] width 25 height 26
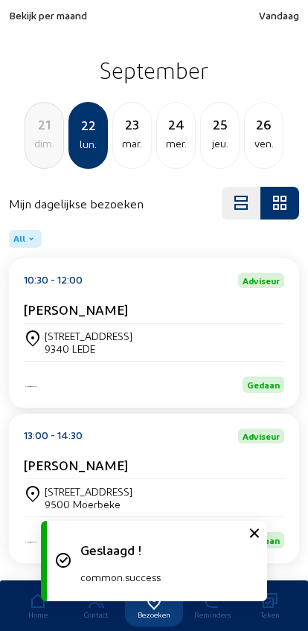
scroll to position [41, 0]
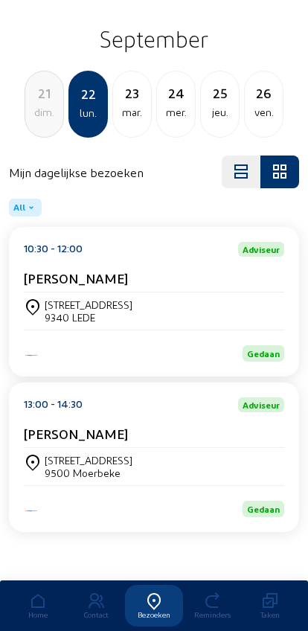
click at [144, 85] on div "23" at bounding box center [132, 93] width 38 height 21
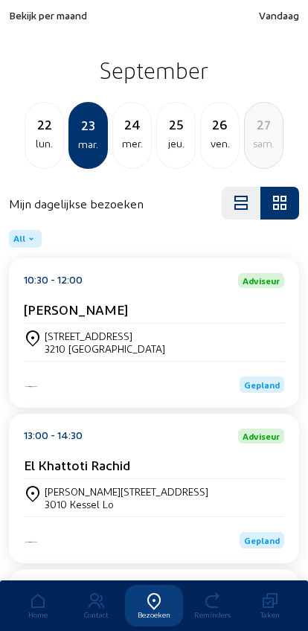
click at [56, 331] on div "[STREET_ADDRESS]" at bounding box center [154, 342] width 261 height 37
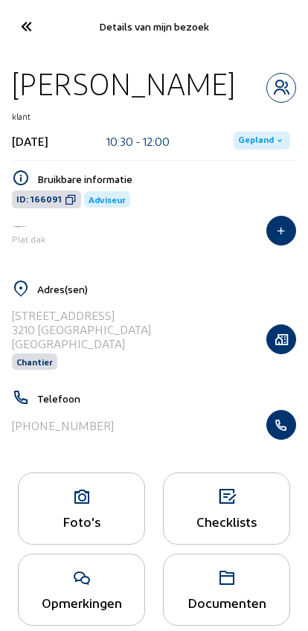
click at [248, 135] on span "Gepland" at bounding box center [256, 141] width 36 height 12
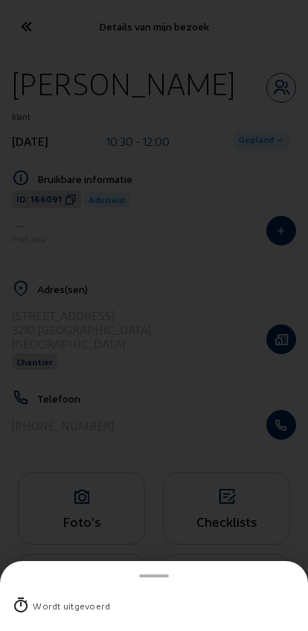
click at [32, 587] on div "Wordt uitgevoerd" at bounding box center [154, 606] width 284 height 39
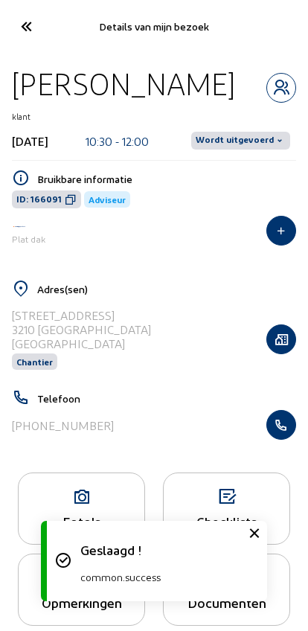
click at [239, 142] on span "Wordt uitgevoerd" at bounding box center [235, 141] width 78 height 12
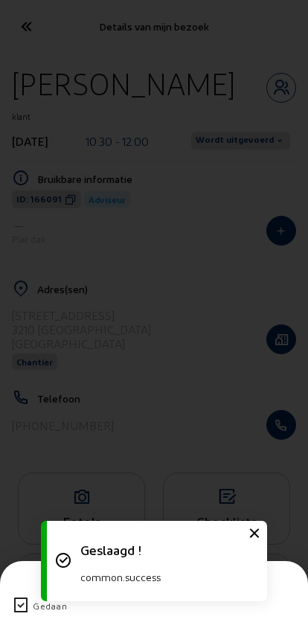
click at [28, 587] on div "Gedaan" at bounding box center [154, 606] width 284 height 39
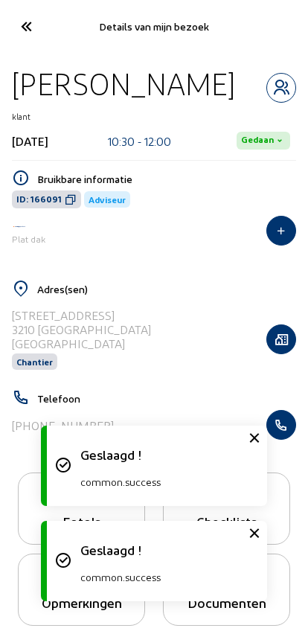
click at [18, 24] on icon at bounding box center [25, 26] width 25 height 26
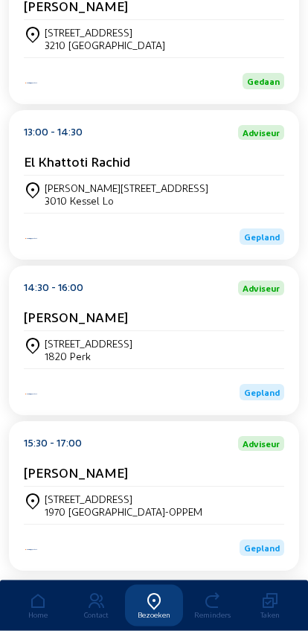
scroll to position [304, 0]
click at [56, 350] on div "[STREET_ADDRESS]" at bounding box center [89, 343] width 88 height 13
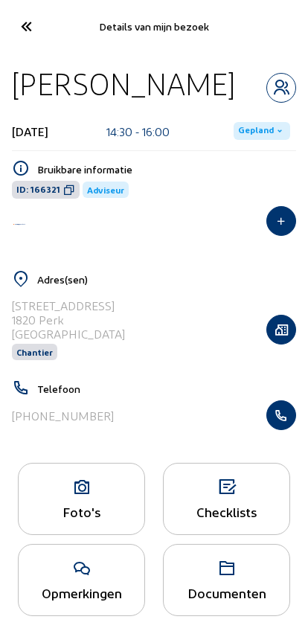
click at [27, 34] on icon at bounding box center [25, 26] width 25 height 26
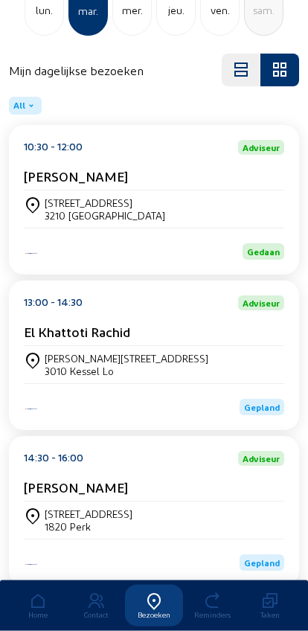
scroll to position [133, 0]
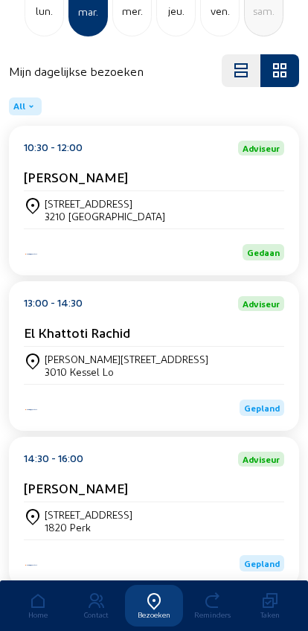
click at [83, 366] on div "[PERSON_NAME][STREET_ADDRESS]" at bounding box center [127, 359] width 164 height 13
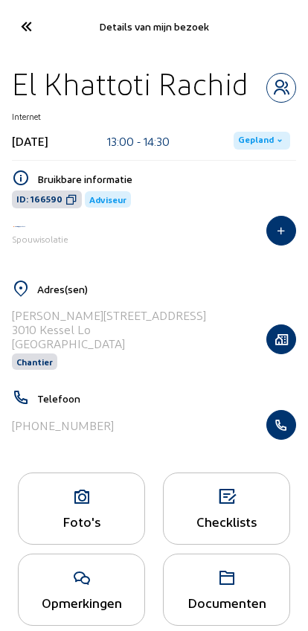
click at [241, 143] on span "Gepland" at bounding box center [256, 141] width 36 height 12
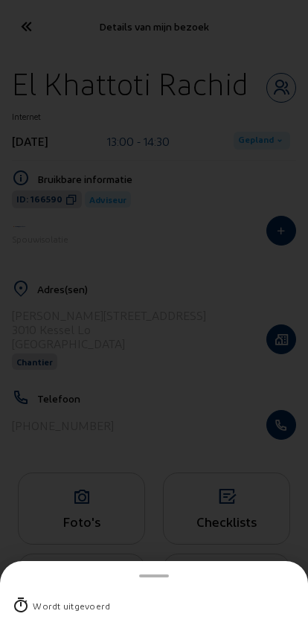
click at [52, 587] on div "Wordt uitgevoerd" at bounding box center [154, 606] width 284 height 39
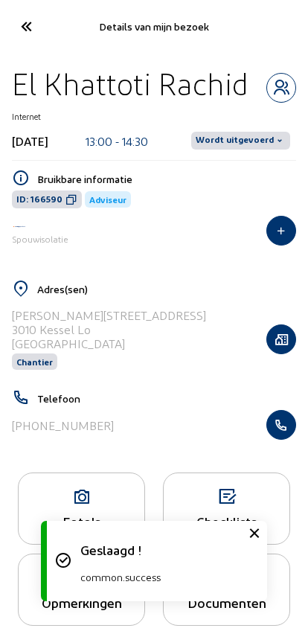
click at [238, 135] on span "Wordt uitgevoerd" at bounding box center [235, 141] width 78 height 12
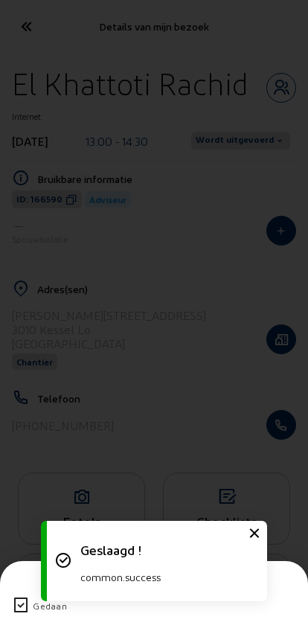
click at [15, 597] on icon at bounding box center [21, 606] width 18 height 18
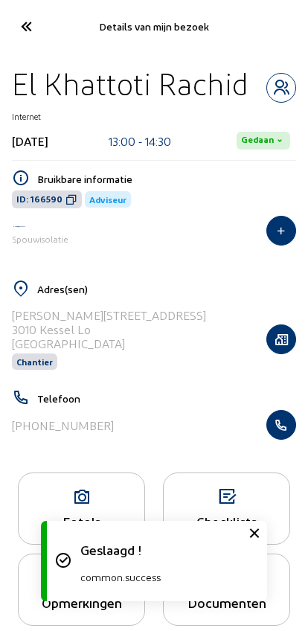
click at [35, 25] on icon at bounding box center [25, 26] width 25 height 26
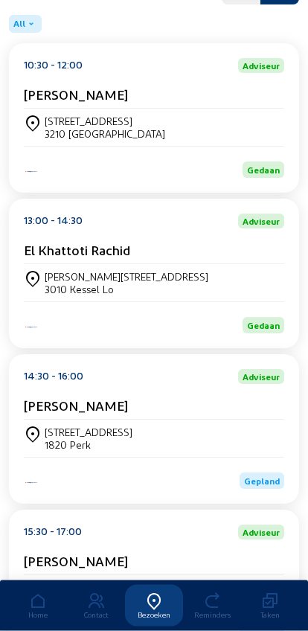
scroll to position [215, 0]
click at [95, 439] on div "[STREET_ADDRESS]" at bounding box center [89, 432] width 88 height 13
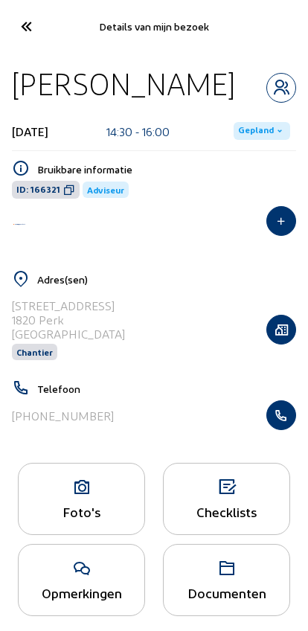
click at [261, 115] on div "[DATE] 14:30 - 16:00 Gepland" at bounding box center [154, 131] width 284 height 39
click at [259, 123] on span "Gepland" at bounding box center [262, 131] width 57 height 18
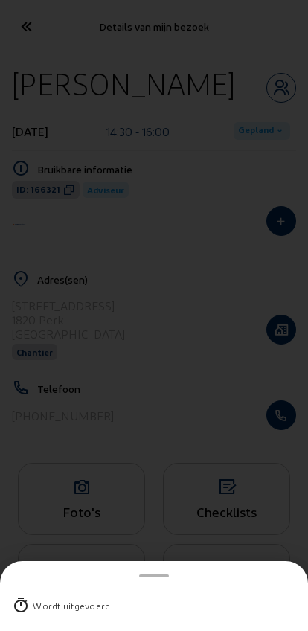
click at [38, 599] on div "Wordt uitgevoerd" at bounding box center [71, 606] width 77 height 15
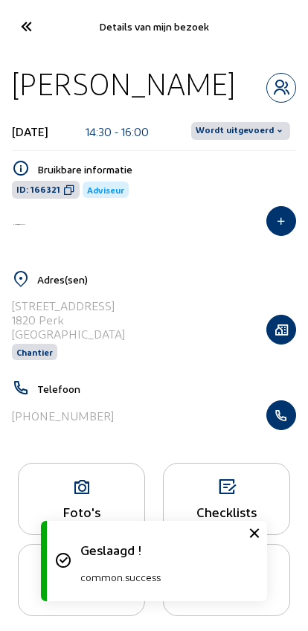
click at [234, 127] on span "Wordt uitgevoerd" at bounding box center [235, 131] width 78 height 12
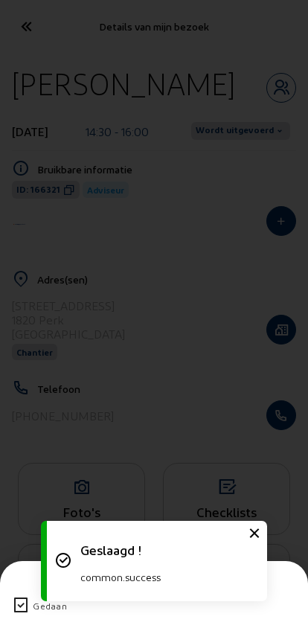
click at [22, 597] on icon at bounding box center [21, 606] width 18 height 18
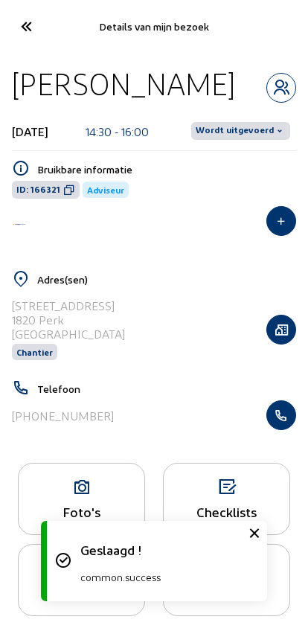
click at [29, 14] on icon at bounding box center [25, 26] width 25 height 26
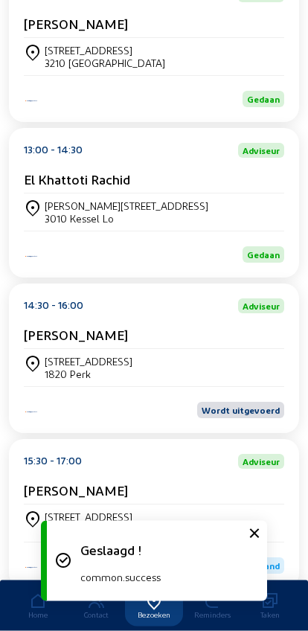
scroll to position [361, 0]
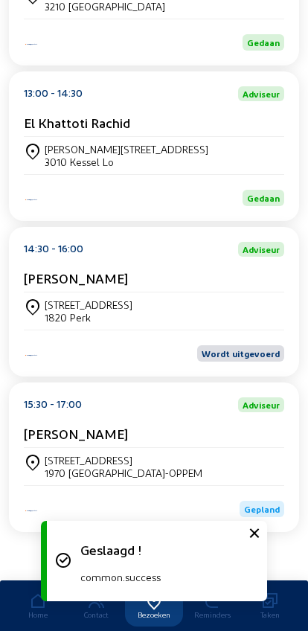
click at [74, 314] on div "1820 Perk" at bounding box center [89, 317] width 88 height 13
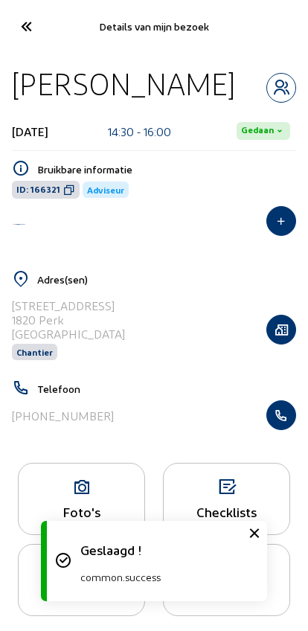
click at [259, 130] on span "Gedaan" at bounding box center [257, 131] width 33 height 12
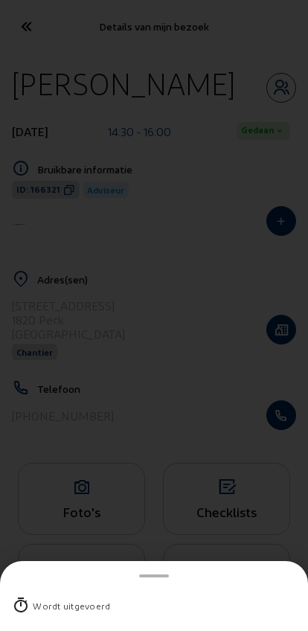
click at [28, 597] on icon at bounding box center [21, 606] width 18 height 18
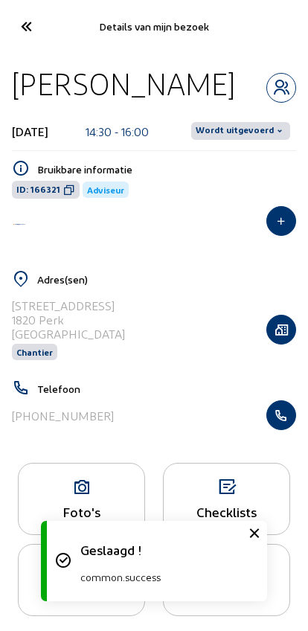
click at [28, 22] on icon at bounding box center [25, 26] width 25 height 26
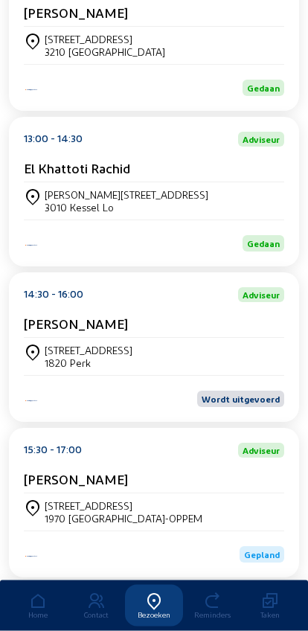
scroll to position [361, 0]
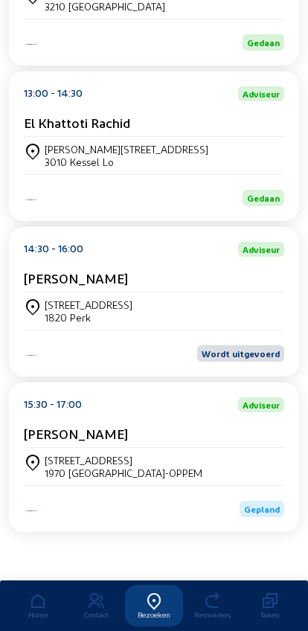
click at [82, 301] on div "[STREET_ADDRESS]" at bounding box center [89, 305] width 88 height 13
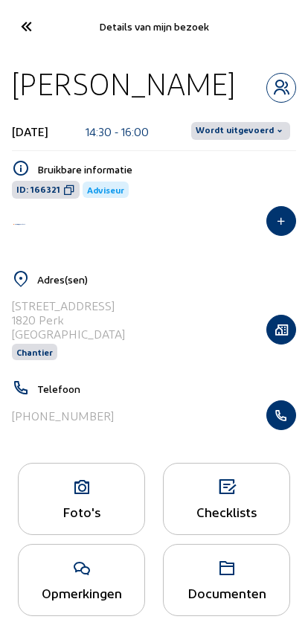
click at [241, 127] on span "Wordt uitgevoerd" at bounding box center [235, 131] width 78 height 12
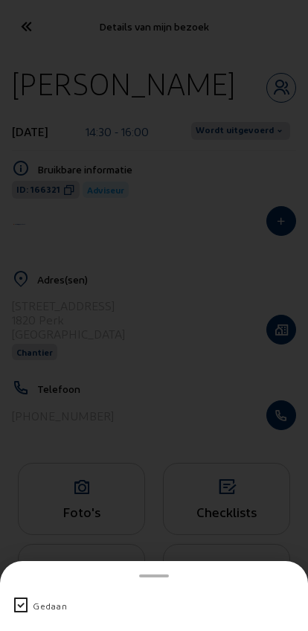
click at [44, 599] on div "Gedaan" at bounding box center [50, 606] width 34 height 15
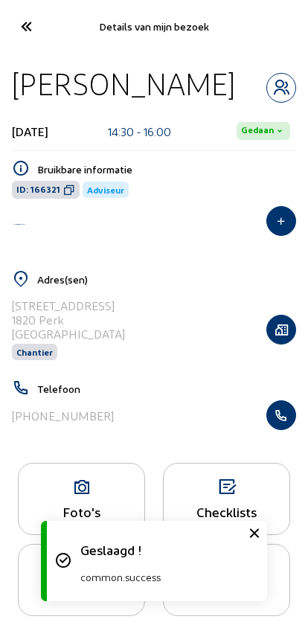
click at [17, 28] on icon at bounding box center [25, 26] width 25 height 26
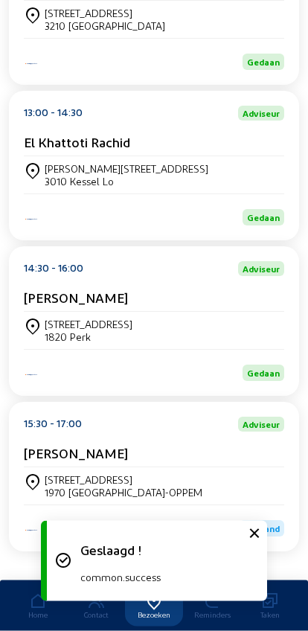
scroll to position [361, 0]
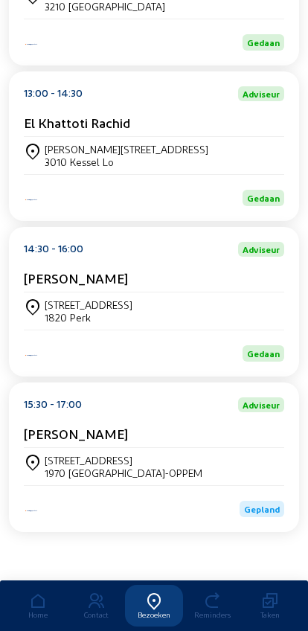
click at [269, 485] on div "Gepland" at bounding box center [154, 501] width 261 height 32
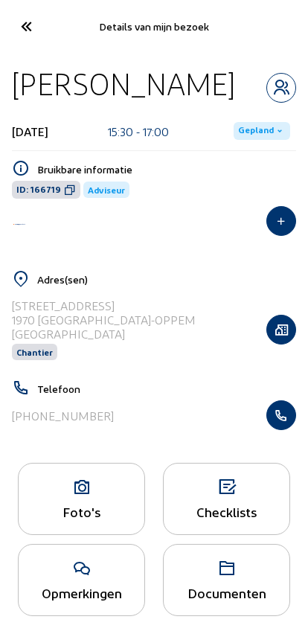
click at [258, 130] on span "Gepland" at bounding box center [256, 131] width 36 height 12
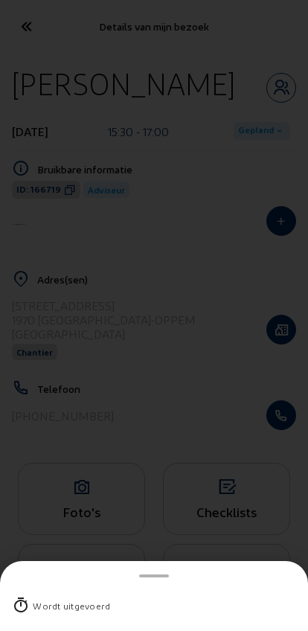
click at [43, 599] on div "Wordt uitgevoerd" at bounding box center [71, 606] width 77 height 15
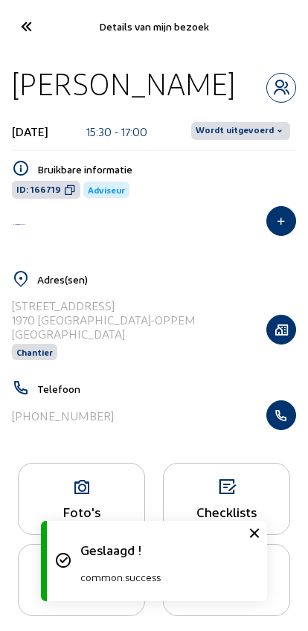
click at [252, 126] on span "Wordt uitgevoerd" at bounding box center [235, 131] width 78 height 12
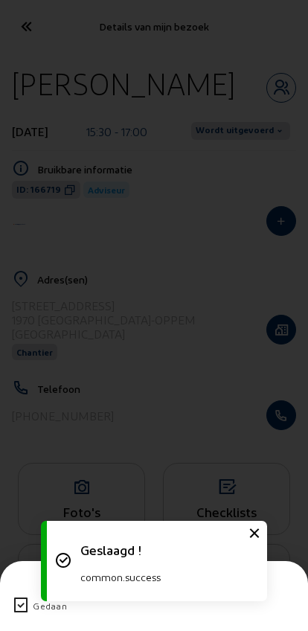
click at [28, 587] on div "Gedaan" at bounding box center [154, 606] width 284 height 39
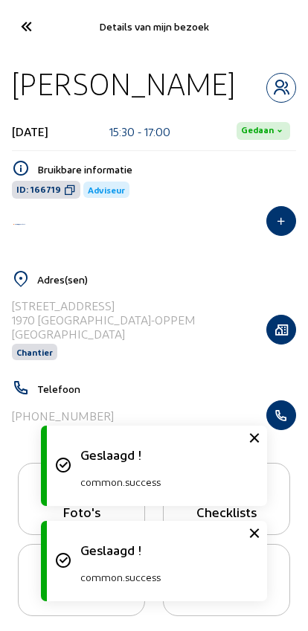
click at [31, 27] on icon at bounding box center [25, 26] width 25 height 26
